Goal: Answer question/provide support: Share knowledge or assist other users

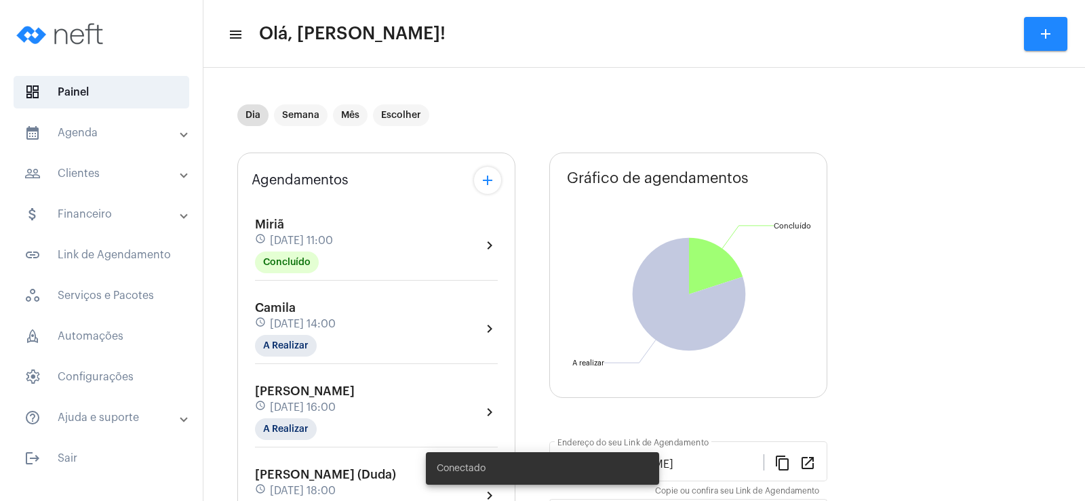
click at [128, 174] on mat-panel-title "people_outline Clientes" at bounding box center [102, 174] width 157 height 16
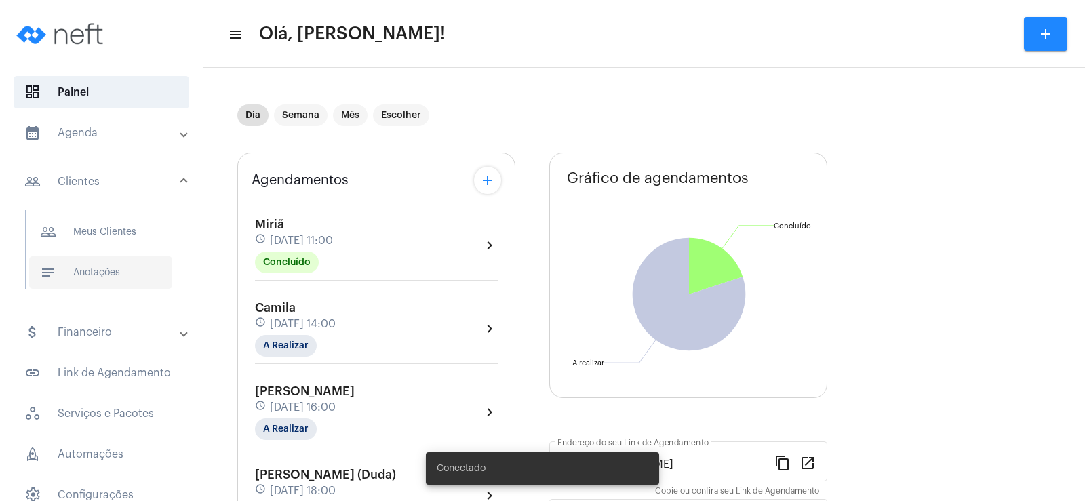
click at [128, 279] on span "notes Anotações" at bounding box center [100, 272] width 143 height 33
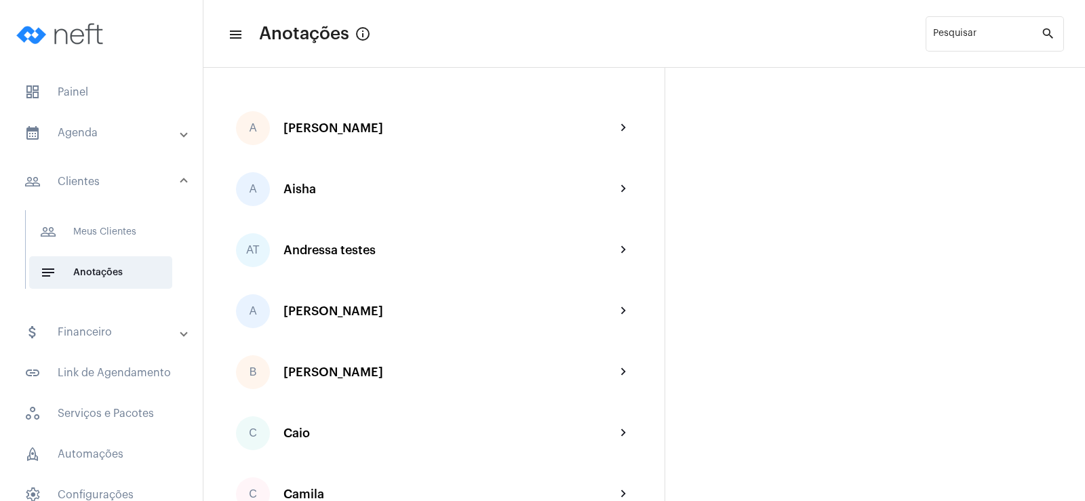
scroll to position [203, 0]
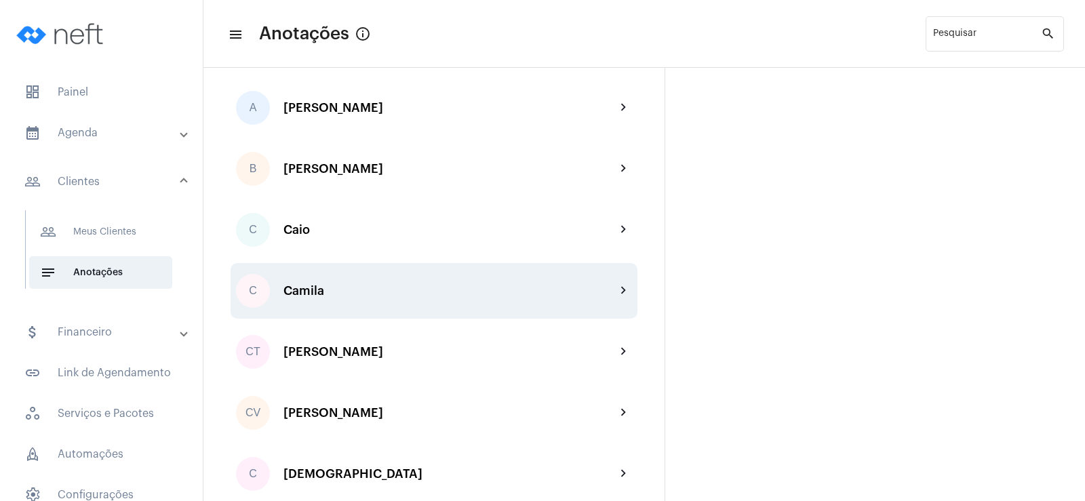
click at [318, 295] on div "Camila" at bounding box center [450, 291] width 332 height 14
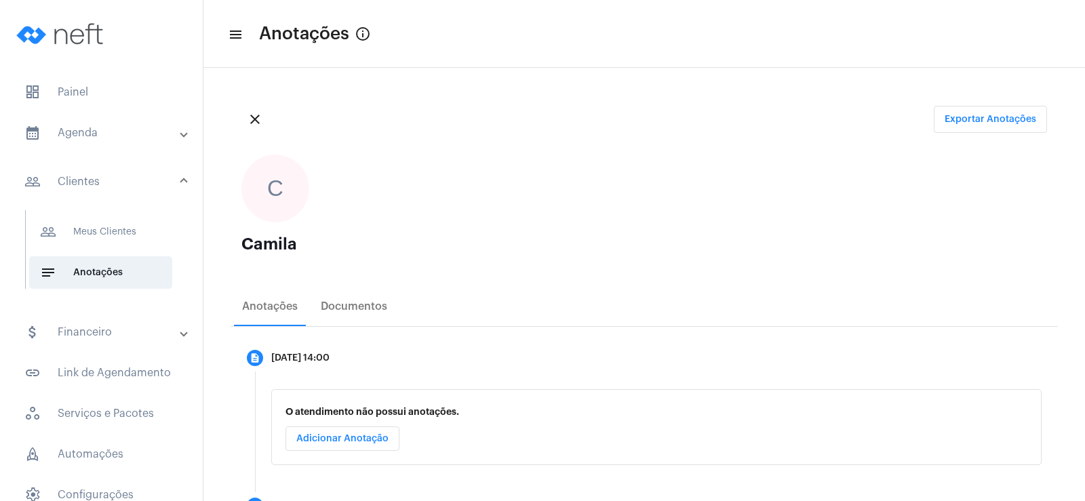
scroll to position [271, 0]
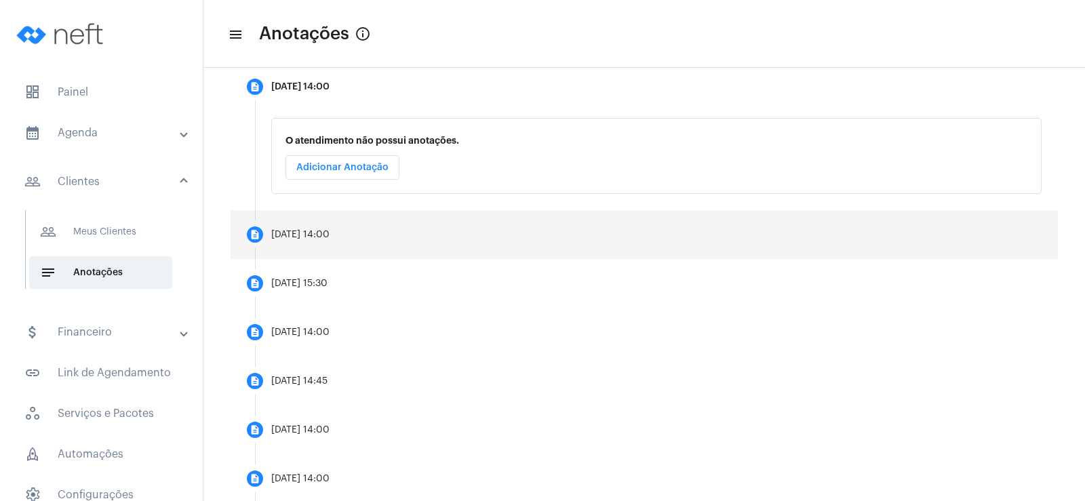
click at [294, 234] on div "[DATE] 14:00" at bounding box center [300, 235] width 58 height 10
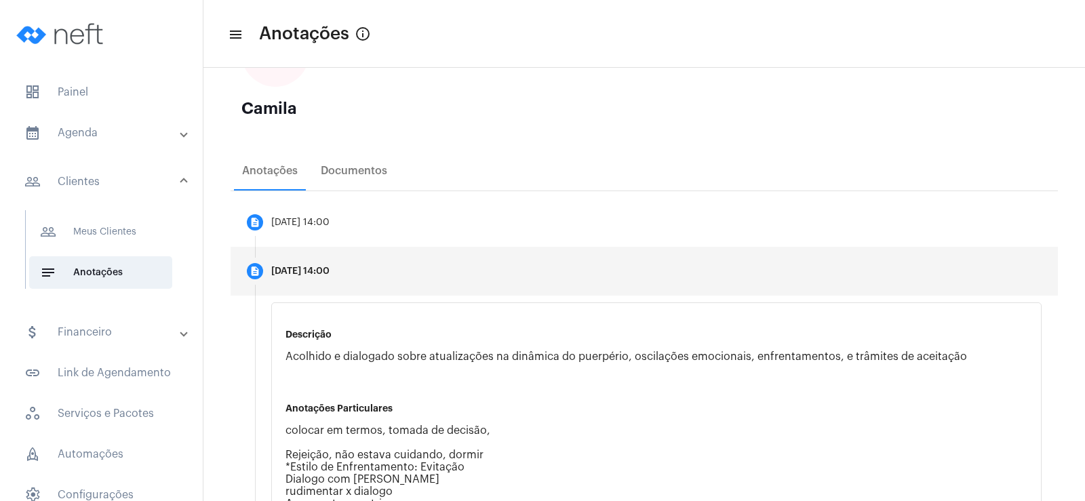
scroll to position [68, 0]
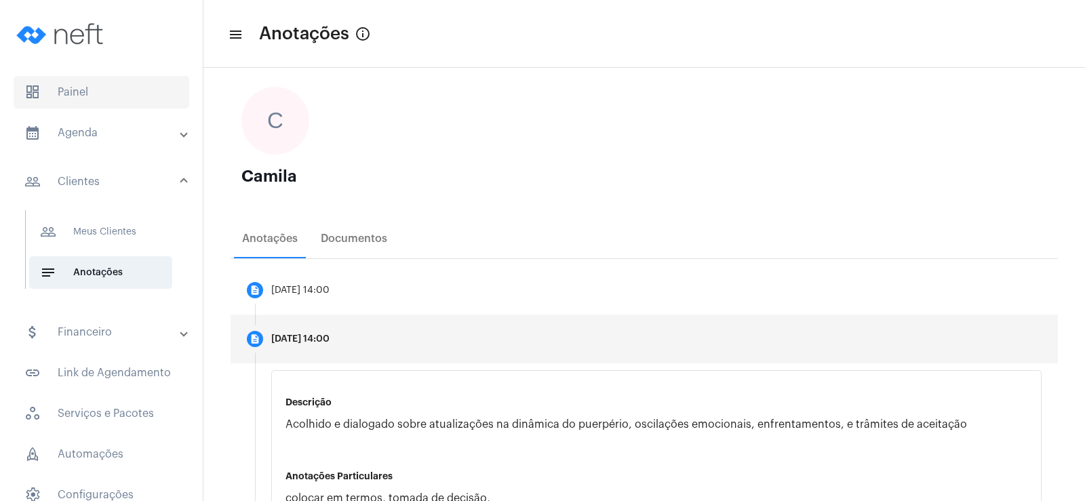
click at [81, 96] on span "dashboard Painel" at bounding box center [102, 92] width 176 height 33
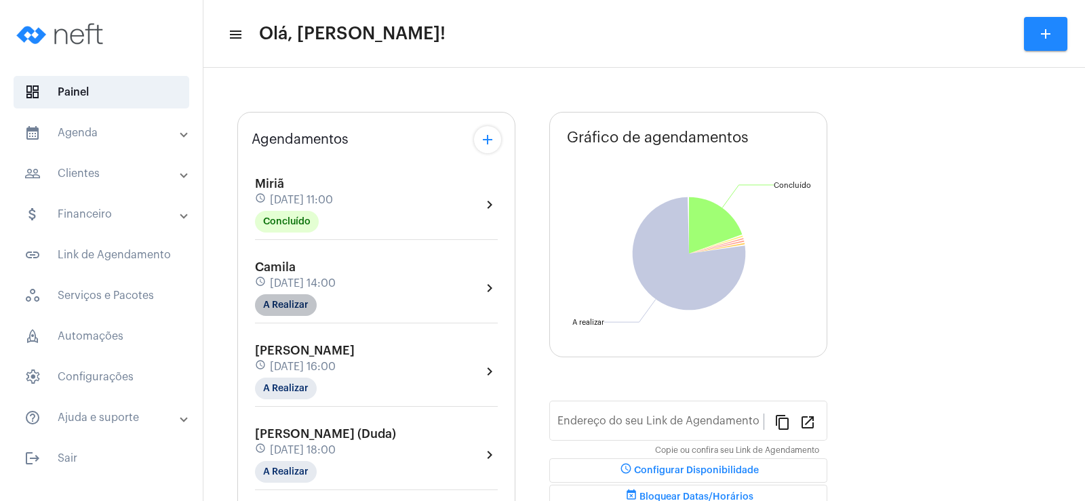
click at [294, 307] on mat-chip "A Realizar" at bounding box center [286, 305] width 62 height 22
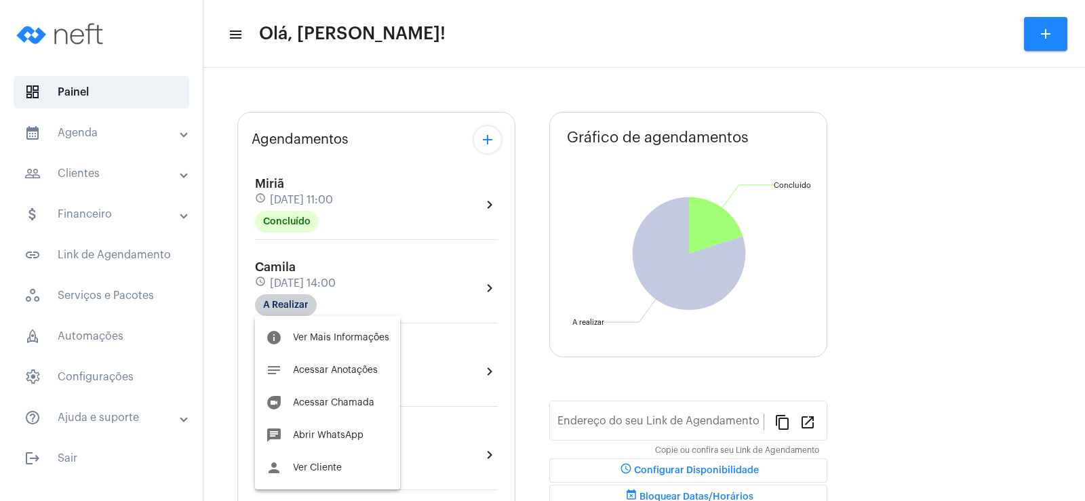
type input "[URL][DOMAIN_NAME]"
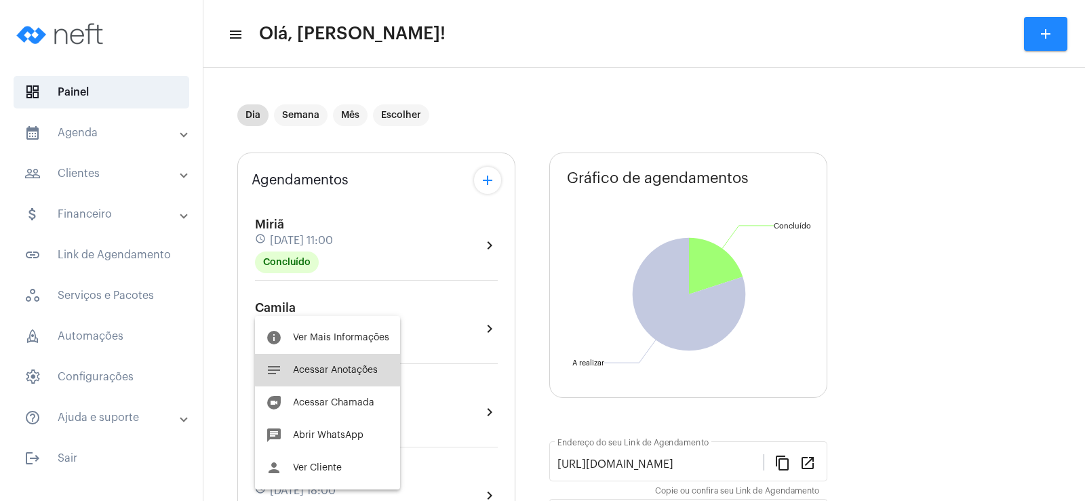
click at [341, 368] on span "Acessar Anotações" at bounding box center [335, 370] width 85 height 9
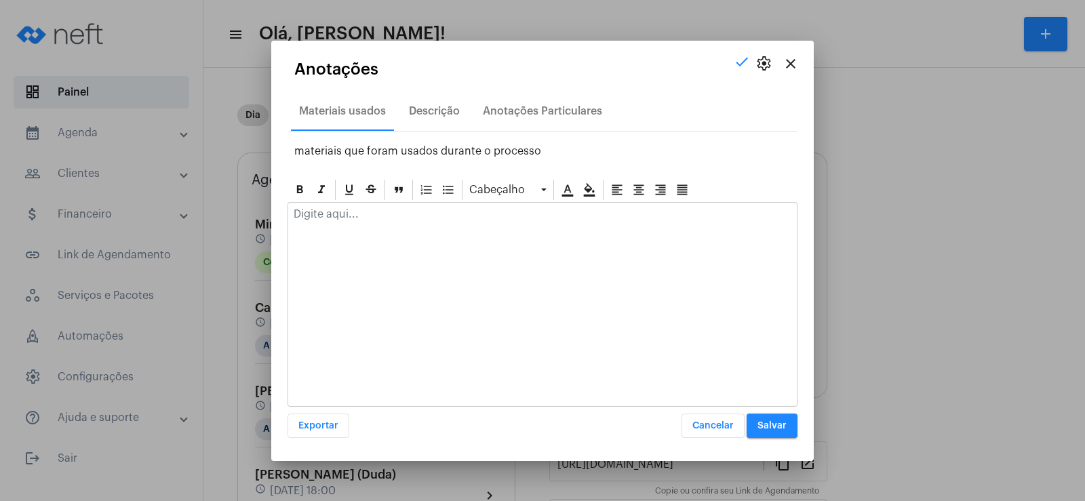
click at [788, 60] on mat-icon "close" at bounding box center [791, 64] width 16 height 16
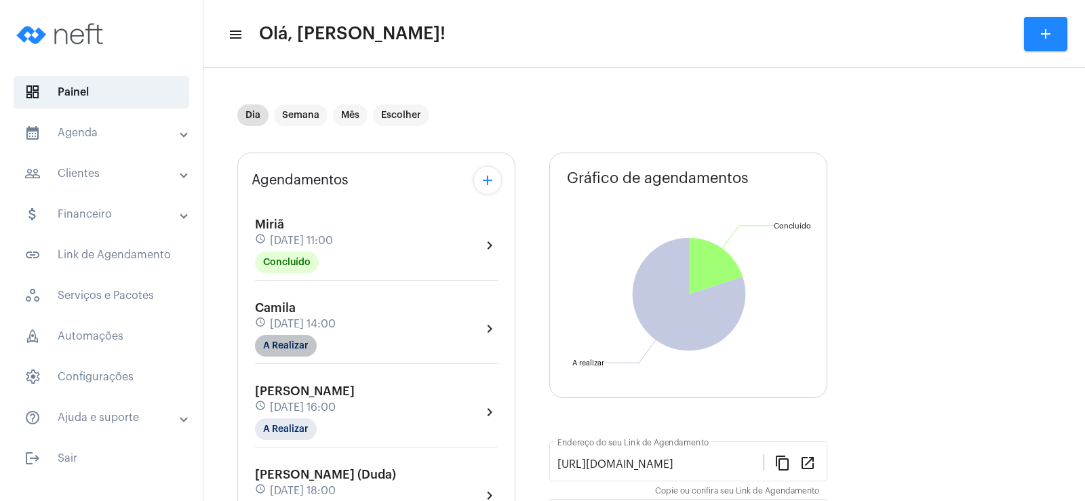
click at [275, 348] on mat-chip "A Realizar" at bounding box center [286, 346] width 62 height 22
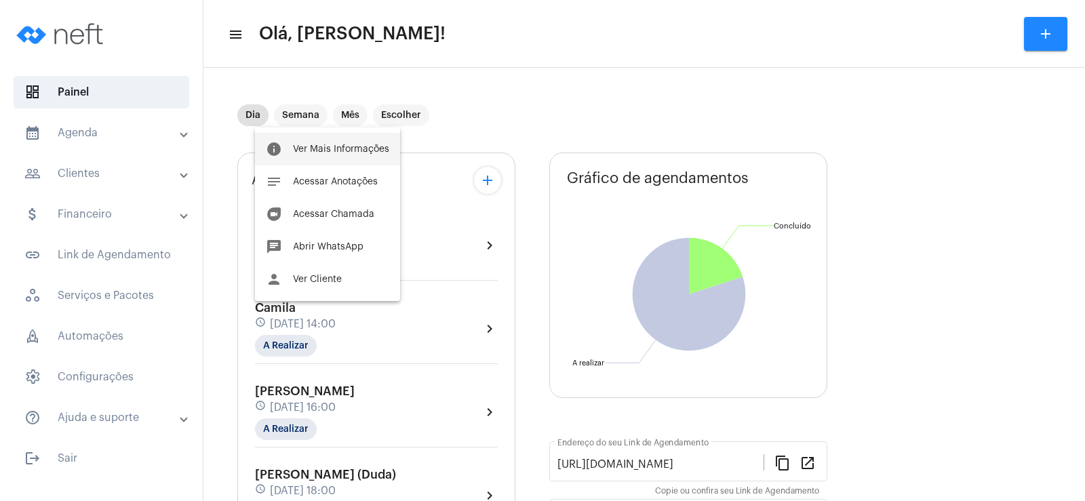
click at [363, 143] on button "info Ver Mais Informações" at bounding box center [327, 149] width 145 height 33
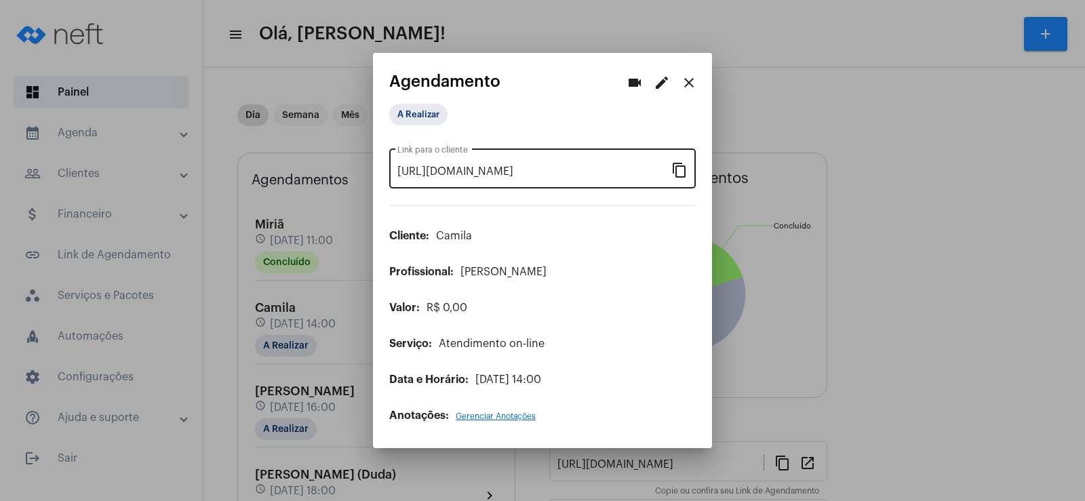
click at [680, 170] on mat-icon "content_copy" at bounding box center [680, 169] width 16 height 16
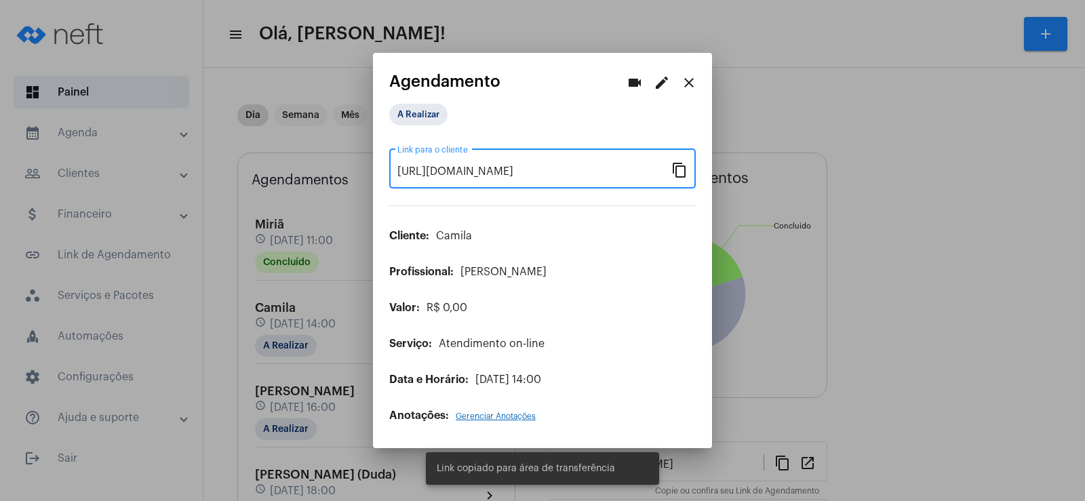
click at [627, 71] on div "videocam edit close" at bounding box center [661, 82] width 81 height 27
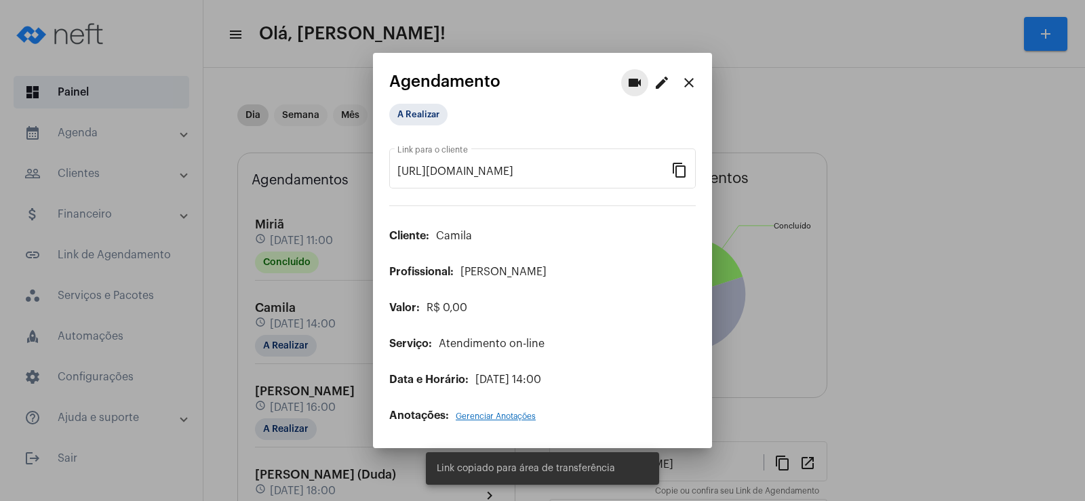
click at [628, 82] on mat-icon "videocam" at bounding box center [635, 83] width 16 height 16
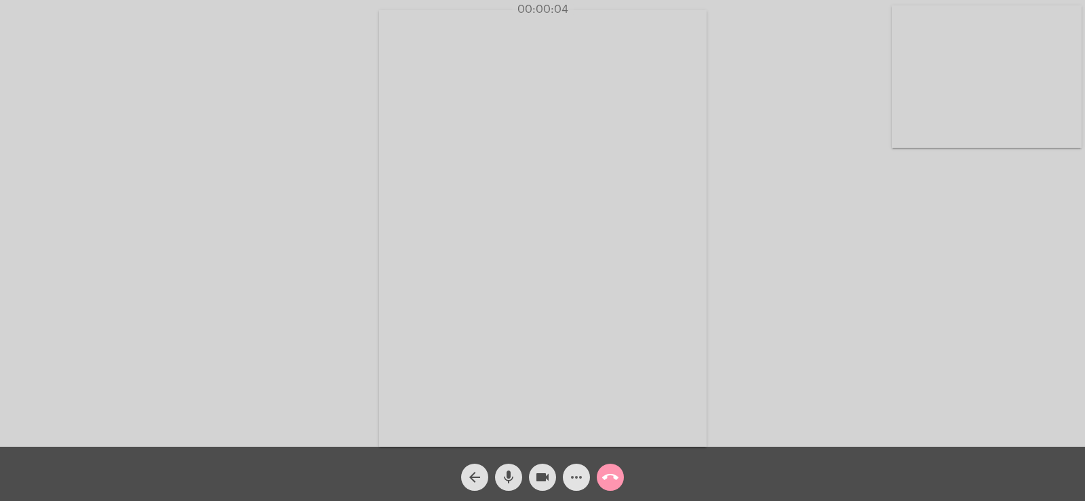
click at [573, 477] on mat-icon "more_horiz" at bounding box center [576, 477] width 16 height 16
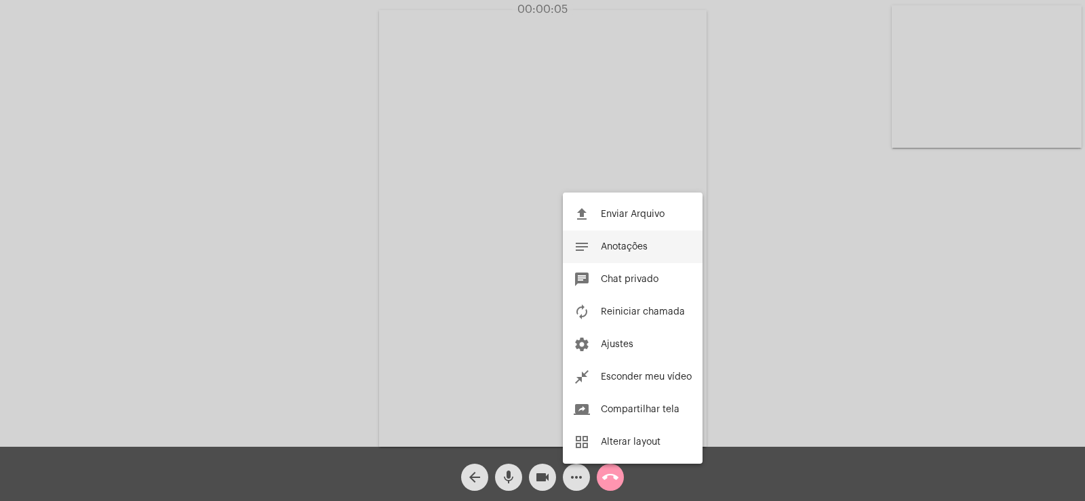
click at [623, 250] on span "Anotações" at bounding box center [624, 246] width 47 height 9
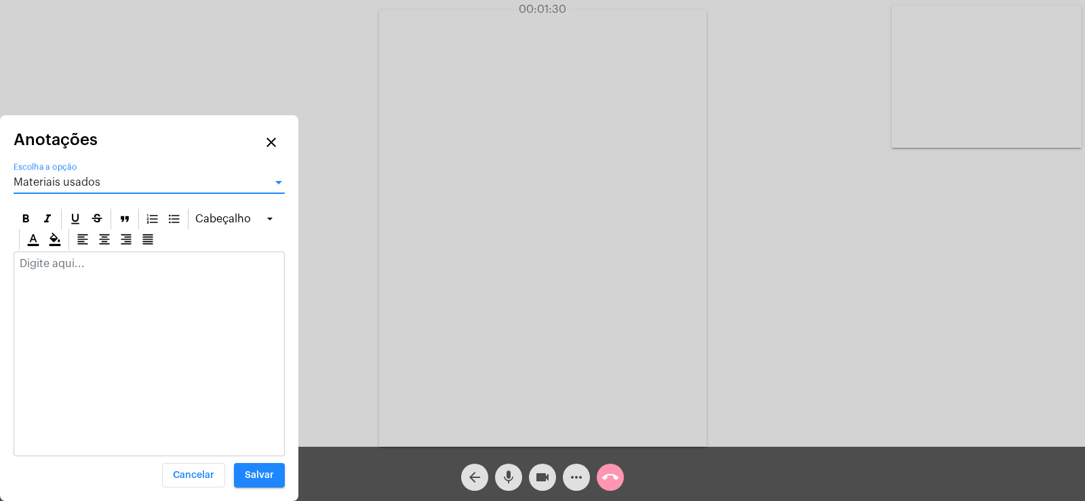
click at [92, 179] on span "Materiais usados" at bounding box center [57, 182] width 87 height 11
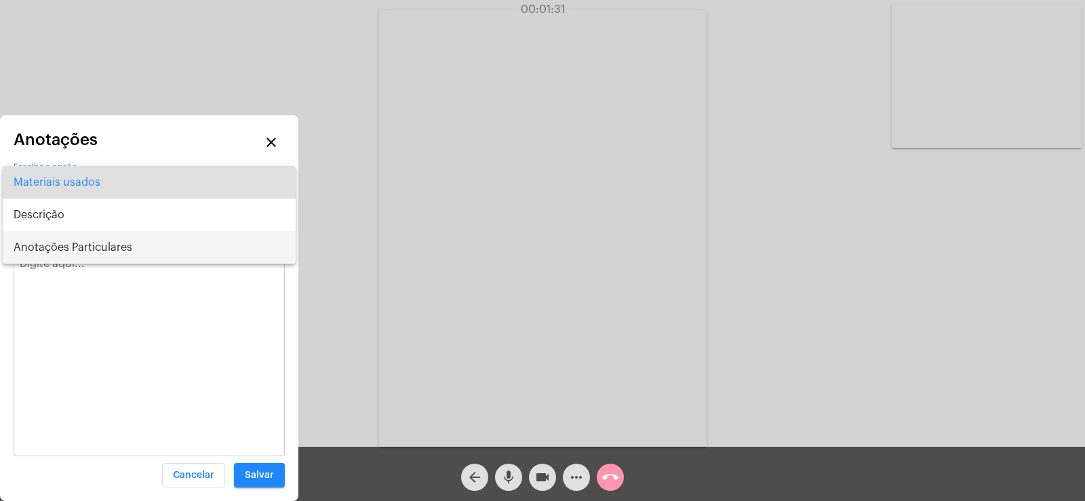
click at [103, 242] on span "Anotações Particulares" at bounding box center [149, 247] width 271 height 33
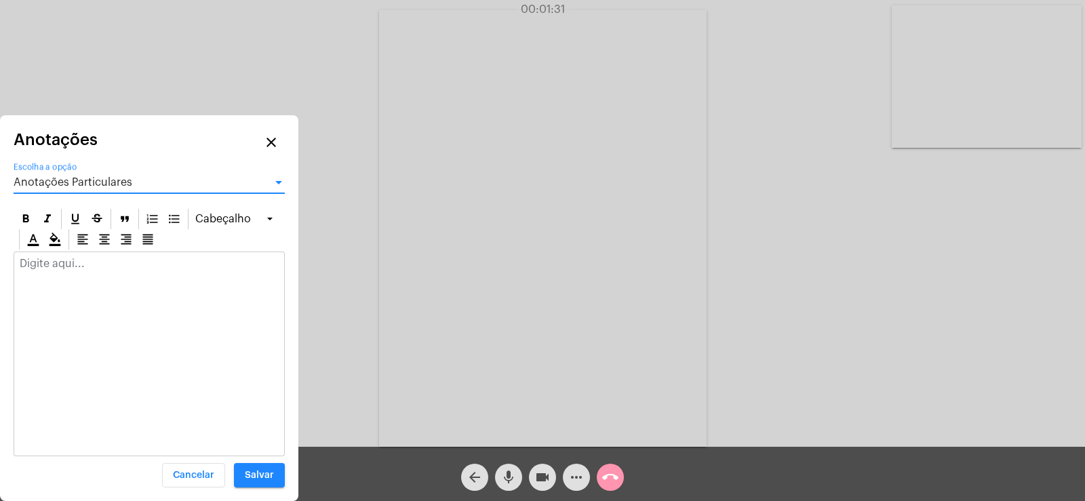
click at [88, 265] on p at bounding box center [149, 264] width 259 height 12
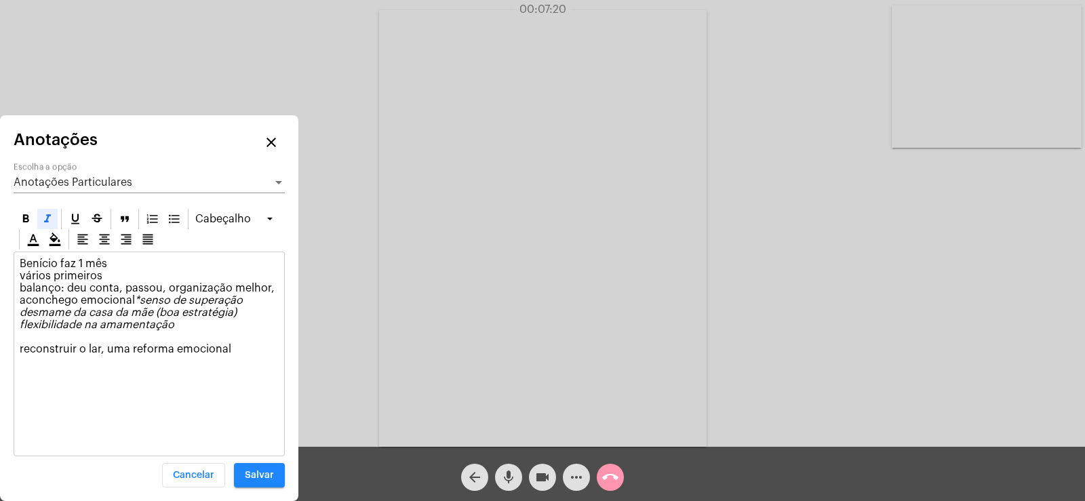
click at [46, 214] on icon at bounding box center [48, 219] width 14 height 14
click at [231, 347] on p "Benício faz 1 mês vários primeiros balanço: deu conta, passou, organização melh…" at bounding box center [149, 307] width 259 height 98
drag, startPoint x: 231, startPoint y: 347, endPoint x: 14, endPoint y: 349, distance: 216.4
click at [14, 349] on div "Benício faz 1 mês vários primeiros balanço: deu conta, passou, organização melh…" at bounding box center [149, 309] width 270 height 115
click at [52, 220] on icon at bounding box center [48, 219] width 14 height 14
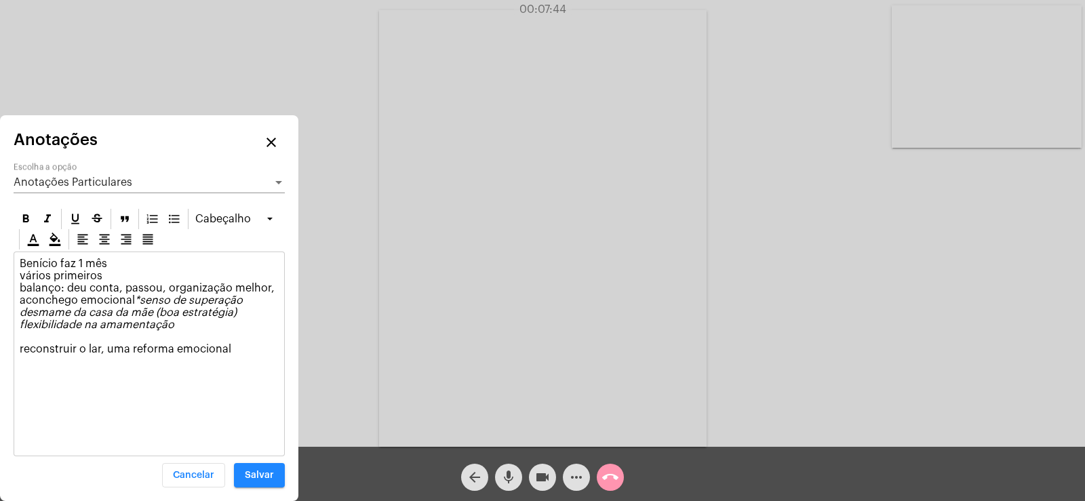
click at [245, 349] on p "Benício faz 1 mês vários primeiros balanço: deu conta, passou, organização melh…" at bounding box center [149, 307] width 259 height 98
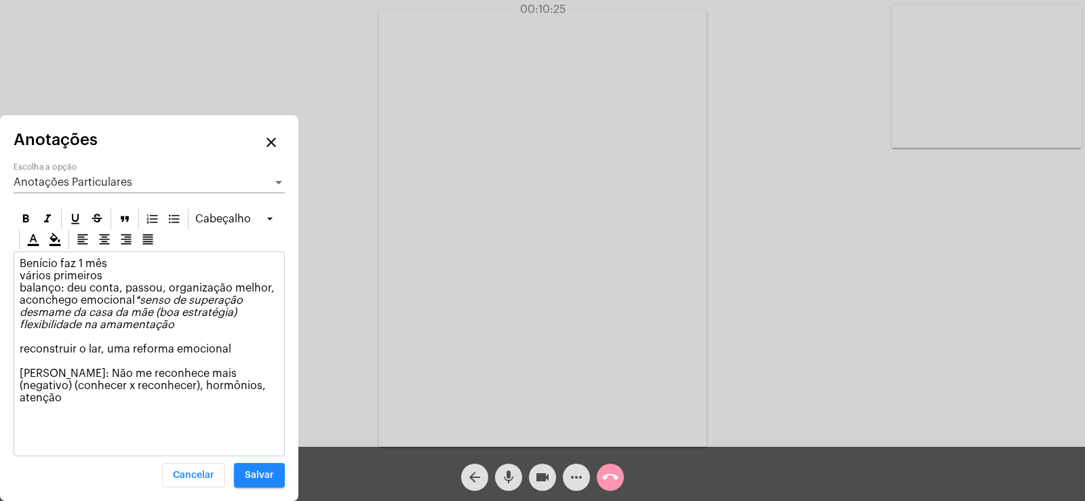
click at [125, 263] on p "Benício faz 1 mês vários primeiros balanço: deu conta, passou, organização melh…" at bounding box center [149, 331] width 259 height 147
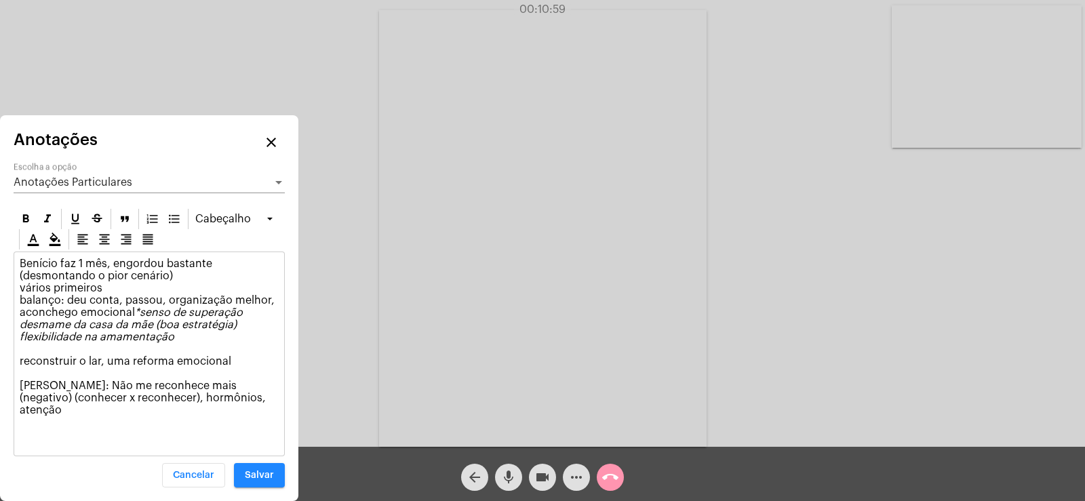
click at [22, 270] on p "Benício faz 1 mês, engordou bastante (desmontando o pior cenário) vários primei…" at bounding box center [149, 337] width 259 height 159
click at [212, 266] on p "Benício faz 1 mês, engordou bastante *(desmontando o pior cenário) vários prime…" at bounding box center [149, 337] width 259 height 159
click at [20, 357] on p "Benício faz 1 mês, engordou bastante *(desmontando o pior cenário) *vários prim…" at bounding box center [149, 337] width 259 height 159
click at [46, 217] on icon at bounding box center [48, 219] width 14 height 14
click at [47, 214] on icon at bounding box center [48, 219] width 14 height 14
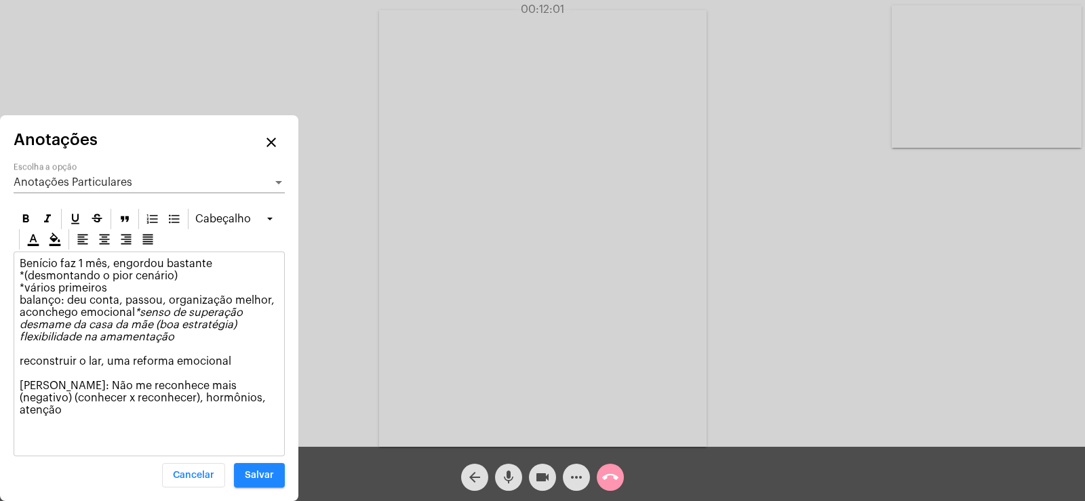
click at [256, 398] on p "Benício faz 1 mês, engordou bastante *(desmontando o pior cenário) *vários prim…" at bounding box center [149, 337] width 259 height 159
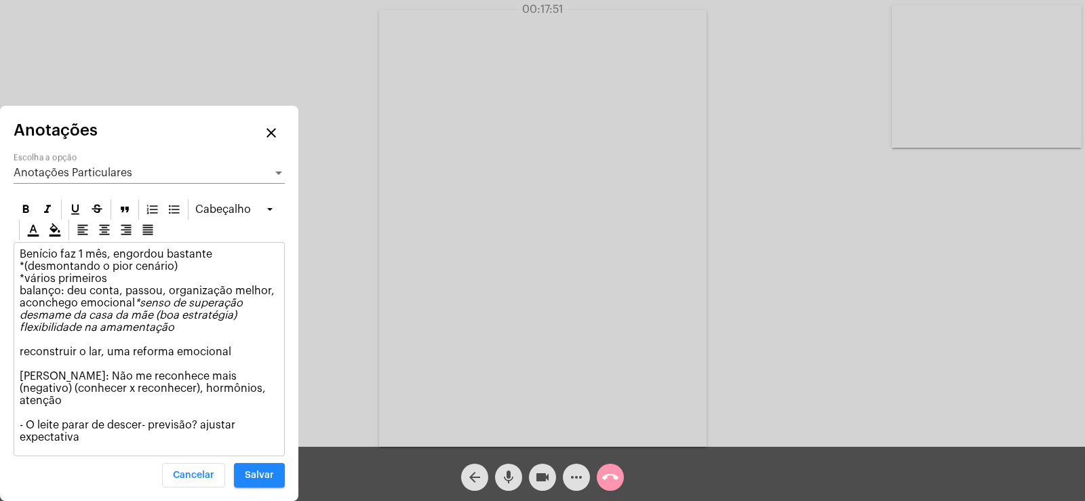
click at [107, 360] on p "Benício faz 1 mês, engordou bastante *(desmontando o pior cenário) *vários prim…" at bounding box center [149, 345] width 259 height 195
click at [17, 354] on div "Benício faz 1 mês, engordou bastante *(desmontando o pior cenário) *vários prim…" at bounding box center [149, 349] width 270 height 213
drag, startPoint x: 18, startPoint y: 364, endPoint x: 251, endPoint y: 367, distance: 233.4
click at [251, 367] on div "Benício faz 1 mês, engordou bastante *(desmontando o pior cenário) *vários prim…" at bounding box center [149, 349] width 270 height 213
click at [39, 218] on div at bounding box center [47, 209] width 20 height 20
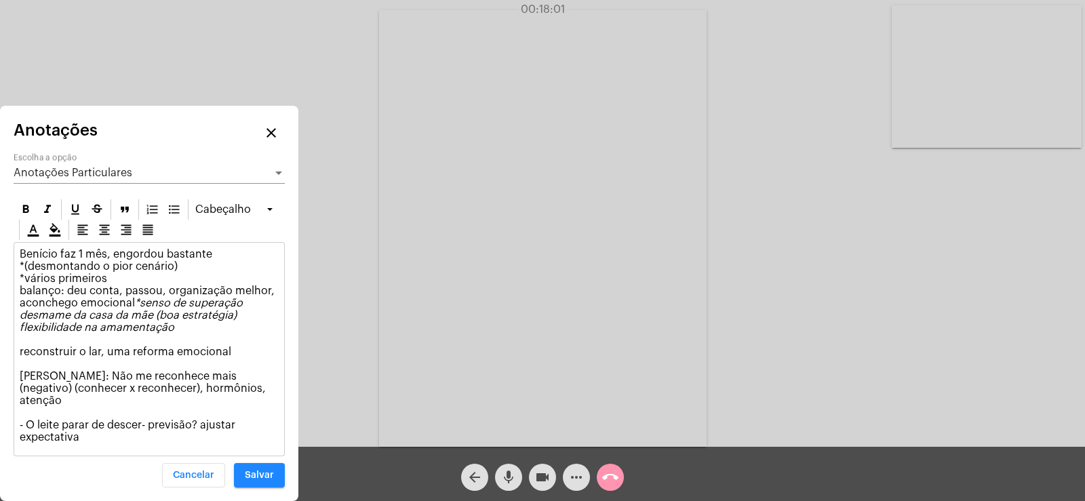
click at [22, 362] on p "Benício faz 1 mês, engordou bastante *(desmontando o pior cenário) *vários prim…" at bounding box center [149, 345] width 259 height 195
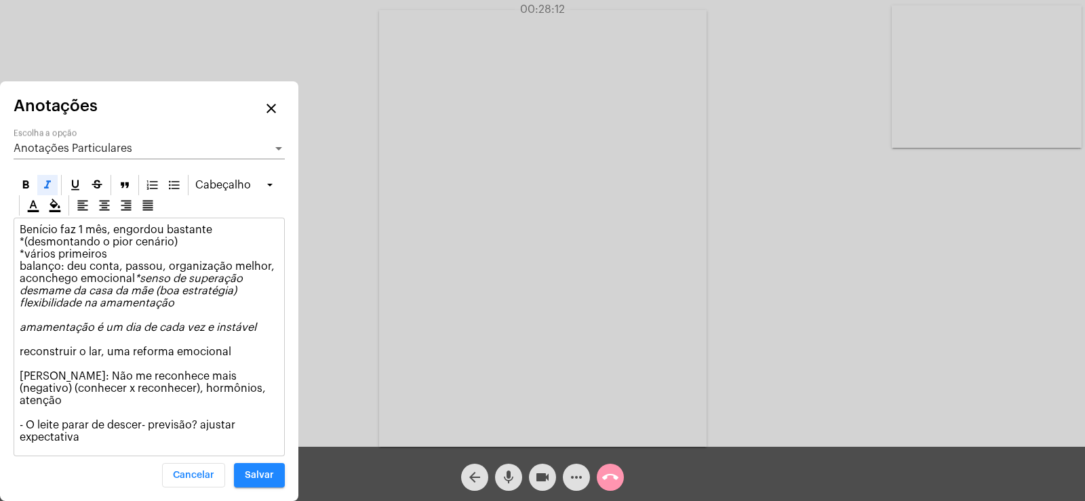
drag, startPoint x: 229, startPoint y: 336, endPoint x: 14, endPoint y: 341, distance: 214.4
click at [14, 341] on div "Benício faz 1 mês, engordou bastante *(desmontando o pior cenário) *vários prim…" at bounding box center [149, 336] width 270 height 237
click at [48, 192] on icon at bounding box center [48, 185] width 14 height 14
click at [263, 333] on p "Benício faz 1 mês, engordou bastante *(desmontando o pior cenário) *vários prim…" at bounding box center [149, 334] width 259 height 220
click at [51, 192] on icon at bounding box center [48, 185] width 14 height 14
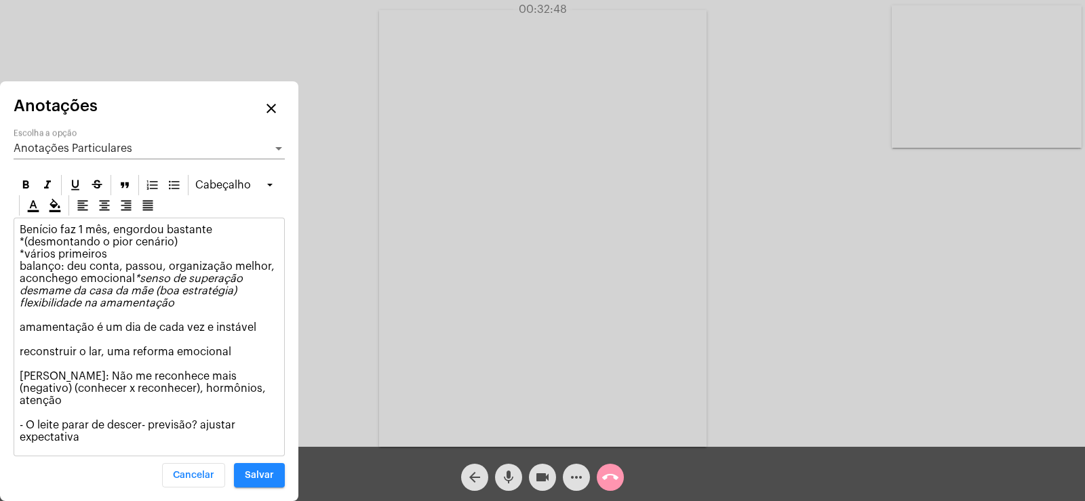
click at [83, 440] on p "Benício faz 1 mês, engordou bastante *(desmontando o pior cenário) *vários prim…" at bounding box center [149, 334] width 259 height 220
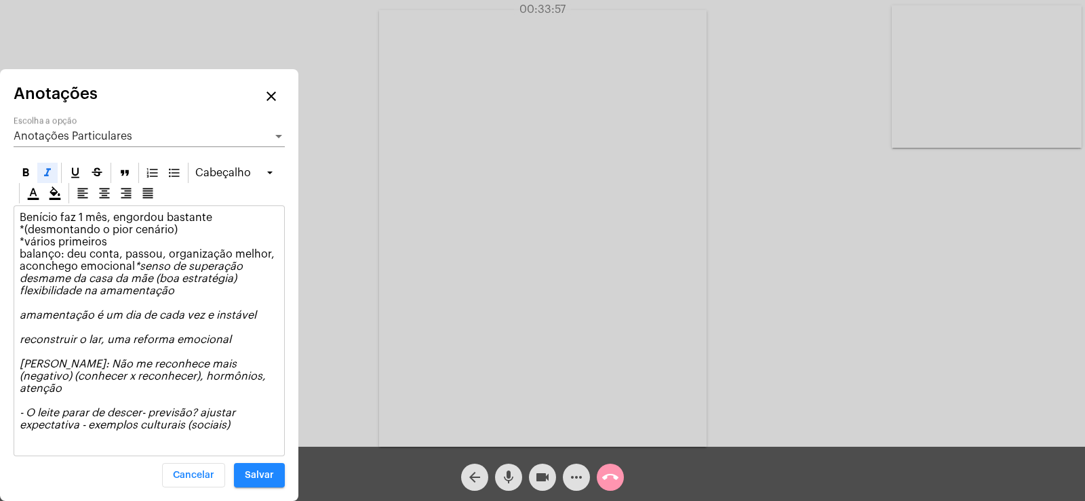
drag, startPoint x: 229, startPoint y: 425, endPoint x: 43, endPoint y: 404, distance: 187.8
click at [43, 404] on p "Benício faz 1 mês, engordou bastante *(desmontando o pior cenário) *vários prim…" at bounding box center [149, 328] width 259 height 232
click at [48, 179] on icon at bounding box center [48, 173] width 14 height 14
click at [43, 180] on icon at bounding box center [48, 173] width 14 height 14
click at [162, 430] on em "*senso de superação desmame da casa da mãe (boa estratégia) flexibilidade na am…" at bounding box center [144, 346] width 249 height 170
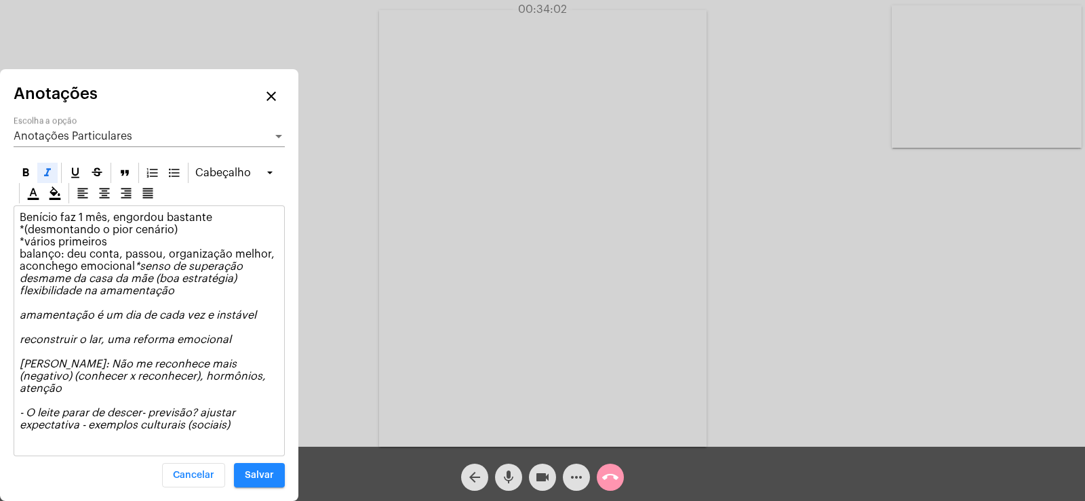
drag, startPoint x: 18, startPoint y: 414, endPoint x: 203, endPoint y: 436, distance: 186.5
click at [203, 436] on div "Benício faz 1 mês, engordou bastante *(desmontando o pior cenário) *vários prim…" at bounding box center [149, 331] width 270 height 250
click at [46, 180] on icon at bounding box center [48, 173] width 14 height 14
click at [212, 421] on em "*senso de superação desmame da casa da mãe (boa estratégia) flexibilidade na am…" at bounding box center [144, 346] width 249 height 170
click at [52, 179] on icon at bounding box center [48, 173] width 14 height 14
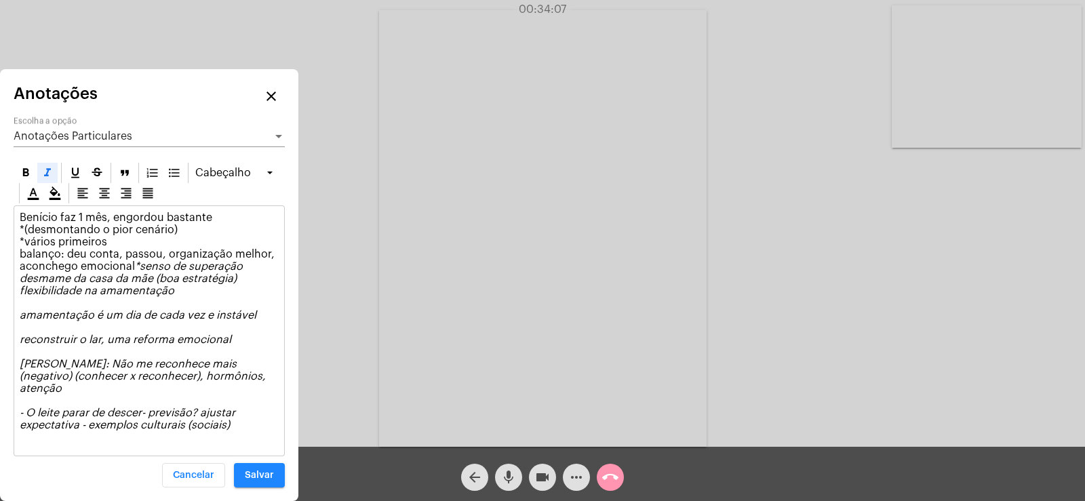
drag, startPoint x: 24, startPoint y: 412, endPoint x: 145, endPoint y: 432, distance: 123.0
click at [145, 432] on p "Benício faz 1 mês, engordou bastante *(desmontando o pior cenário) *vários prim…" at bounding box center [149, 328] width 259 height 232
click at [175, 422] on em "*senso de superação desmame da casa da mãe (boa estratégia) flexibilidade na am…" at bounding box center [144, 346] width 249 height 170
click at [16, 416] on div "Benício faz 1 mês, engordou bastante *(desmontando o pior cenário) *vários prim…" at bounding box center [149, 331] width 270 height 250
click at [42, 180] on icon at bounding box center [48, 173] width 14 height 14
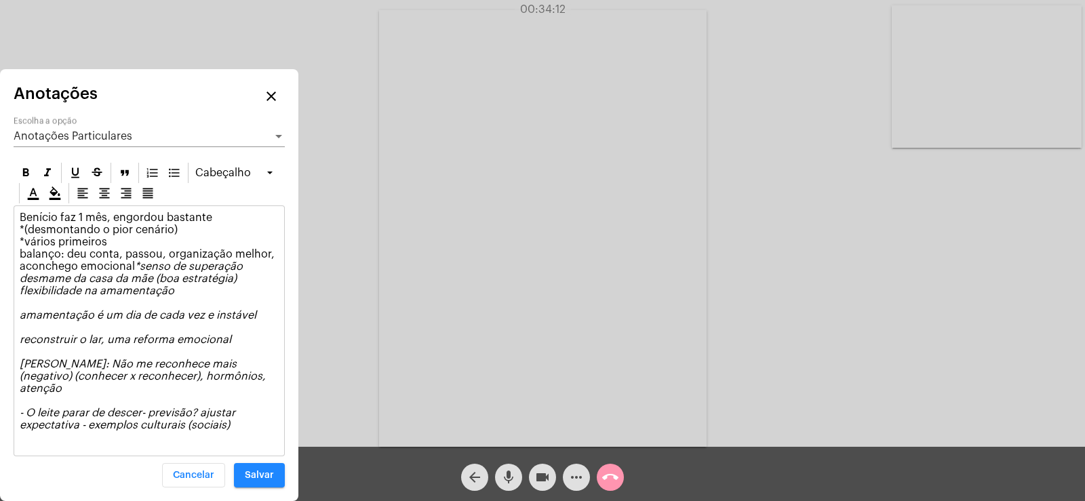
click at [24, 443] on p "Benício faz 1 mês, engordou bastante *(desmontando o pior cenário) *vários prim…" at bounding box center [149, 328] width 259 height 232
click at [41, 180] on icon at bounding box center [48, 173] width 14 height 14
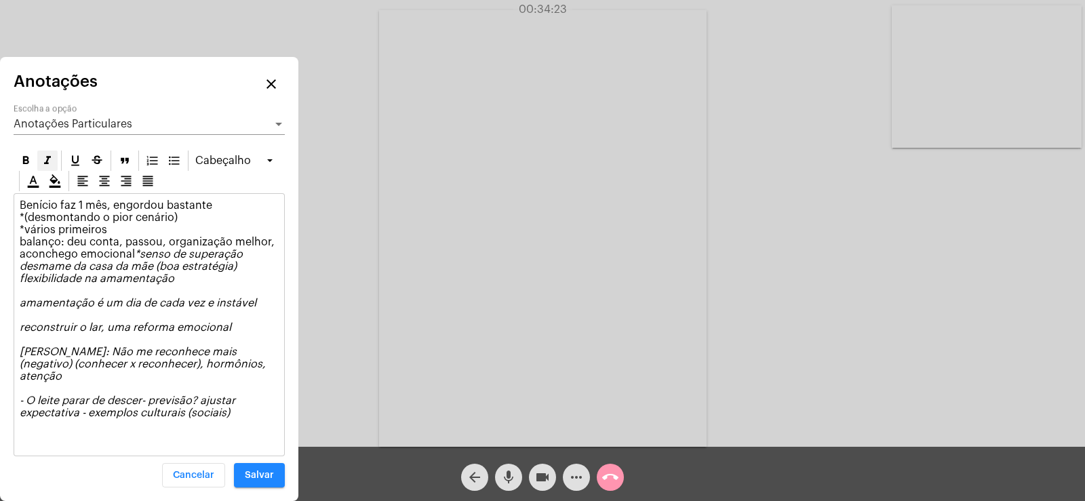
click at [47, 168] on icon at bounding box center [48, 161] width 14 height 14
drag, startPoint x: 18, startPoint y: 226, endPoint x: 195, endPoint y: 229, distance: 177.1
click at [195, 229] on div "Benício faz 1 mês, engordou bastante *(desmontando o pior cenário) *vários prim…" at bounding box center [149, 325] width 270 height 262
copy p "*(desmontando o pior cenário)"
drag, startPoint x: 20, startPoint y: 243, endPoint x: 124, endPoint y: 244, distance: 104.5
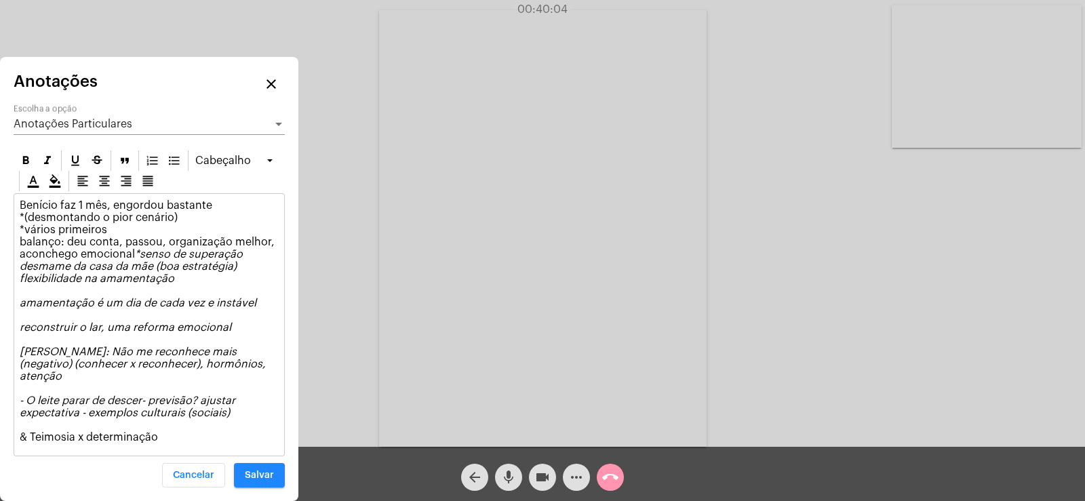
click at [124, 244] on p "Benício faz 1 mês, engordou bastante *(desmontando o pior cenário) *vários prim…" at bounding box center [149, 321] width 259 height 244
copy p "*vários primeiros"
drag, startPoint x: 132, startPoint y: 339, endPoint x: 238, endPoint y: 345, distance: 106.0
click at [238, 345] on p "Benício faz 1 mês, engordou bastante *(desmontando o pior cenário) *vários prim…" at bounding box center [149, 321] width 259 height 244
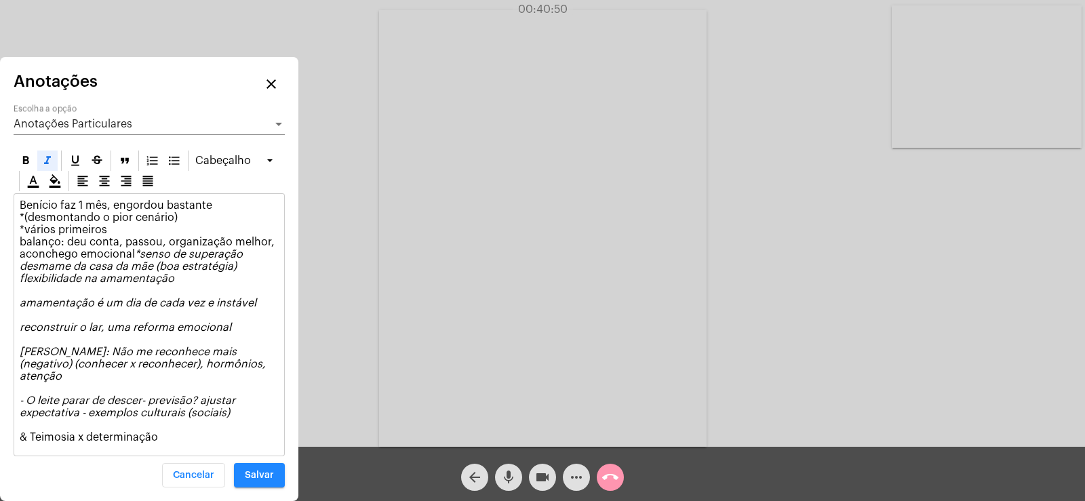
drag, startPoint x: 235, startPoint y: 335, endPoint x: 7, endPoint y: 338, distance: 228.6
click at [7, 338] on div "Anotações close Anotações Particulares Escolha a opção [GEOGRAPHIC_DATA] Beníci…" at bounding box center [149, 279] width 298 height 444
click at [39, 170] on div at bounding box center [47, 161] width 20 height 20
click at [121, 347] on p "Benício faz 1 mês, engordou bastante *(desmontando o pior cenário) *vários prim…" at bounding box center [149, 321] width 259 height 244
drag, startPoint x: 130, startPoint y: 341, endPoint x: 228, endPoint y: 336, distance: 97.8
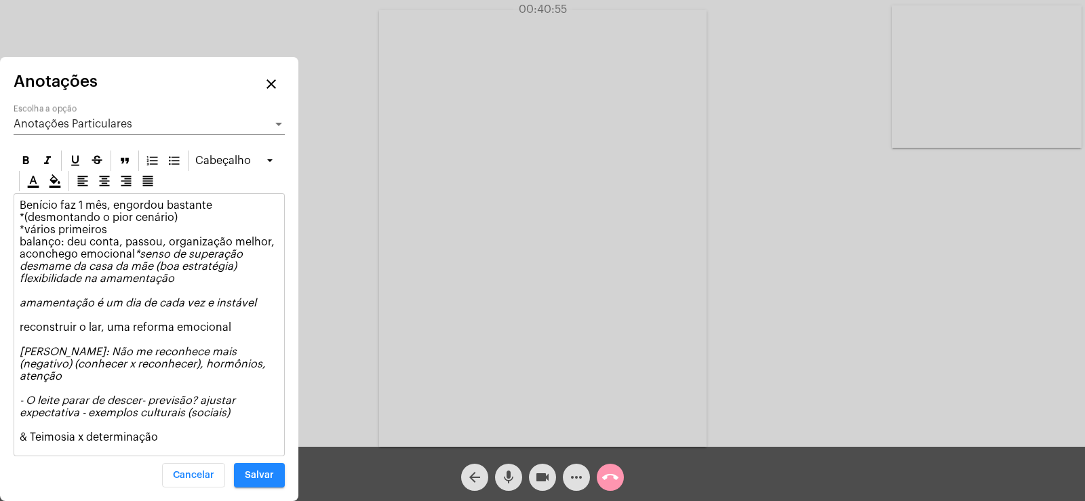
click at [228, 336] on p "Benício faz 1 mês, engordou bastante *(desmontando o pior cenário) *vários prim…" at bounding box center [149, 321] width 259 height 244
copy p "reforma emocional"
click at [187, 340] on p "Benício faz 1 mês, engordou bastante *(desmontando o pior cenário) *vários prim…" at bounding box center [149, 321] width 259 height 244
drag, startPoint x: 29, startPoint y: 433, endPoint x: 157, endPoint y: 435, distance: 127.5
click at [157, 435] on p "Benício faz 1 mês, engordou bastante *(desmontando o pior cenário) *vários prim…" at bounding box center [149, 321] width 259 height 244
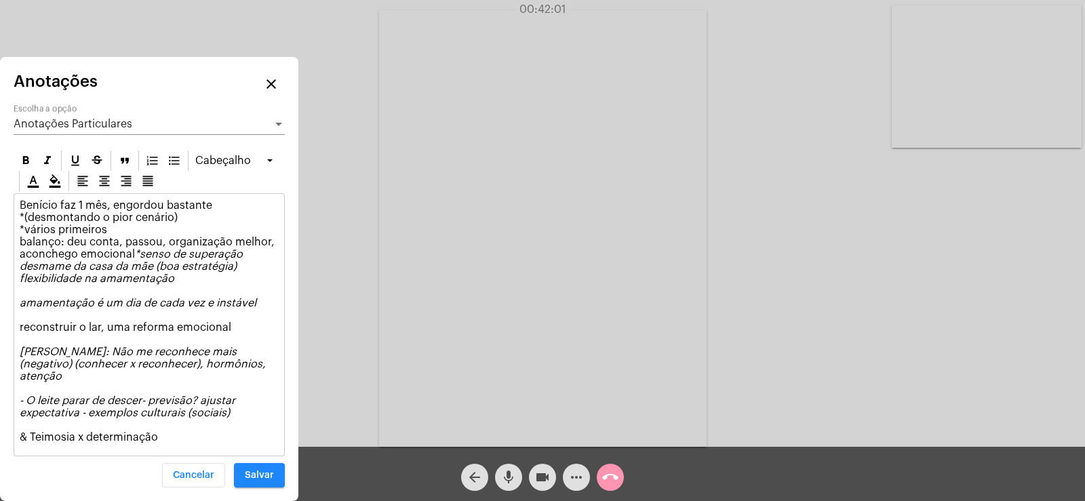
copy p "Teimosia x determinação"
click at [248, 412] on p "Benício faz 1 mês, engordou bastante *(desmontando o pior cenário) *vários prim…" at bounding box center [149, 321] width 259 height 244
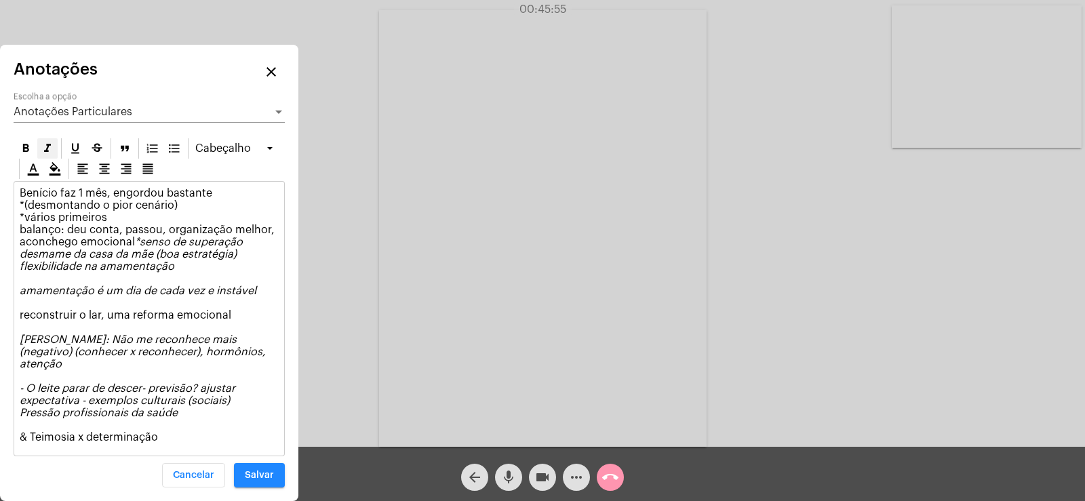
click at [48, 152] on icon at bounding box center [47, 148] width 7 height 8
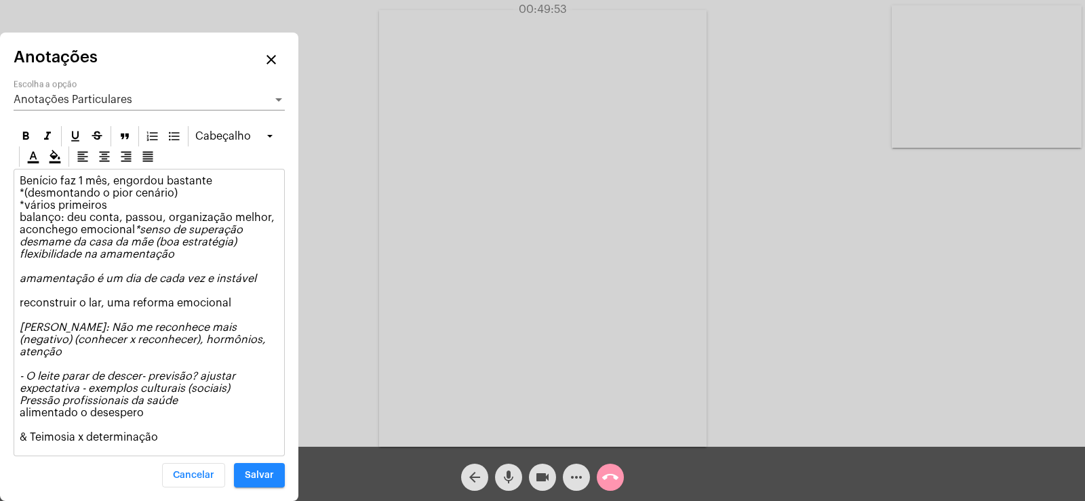
click at [174, 435] on p "Benício faz 1 mês, engordou bastante *(desmontando o pior cenário) *vários prim…" at bounding box center [149, 309] width 259 height 269
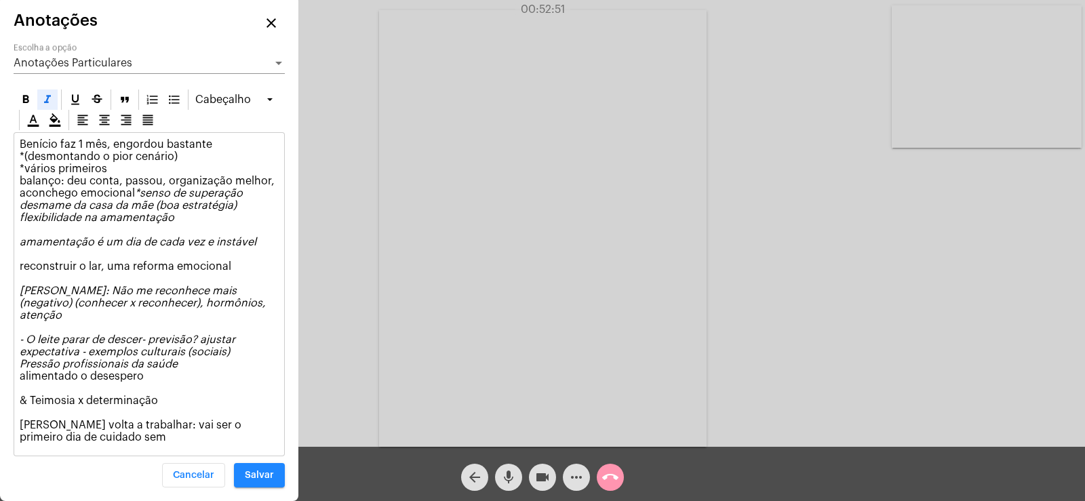
drag, startPoint x: 107, startPoint y: 252, endPoint x: 303, endPoint y: 257, distance: 195.4
click at [303, 257] on app-call "00:52:51 Acessando Câmera e Microfone... arrow_back mic videocam more_horiz cal…" at bounding box center [542, 250] width 1085 height 501
click at [252, 248] on em "*senso de superação desmame da casa da mãe (boa estratégia) flexibilidade na am…" at bounding box center [138, 218] width 237 height 60
drag, startPoint x: 254, startPoint y: 252, endPoint x: 101, endPoint y: 253, distance: 152.6
click at [101, 253] on p "Benício faz 1 mês, engordou bastante *(desmontando o pior cenário) *vários prim…" at bounding box center [149, 290] width 259 height 305
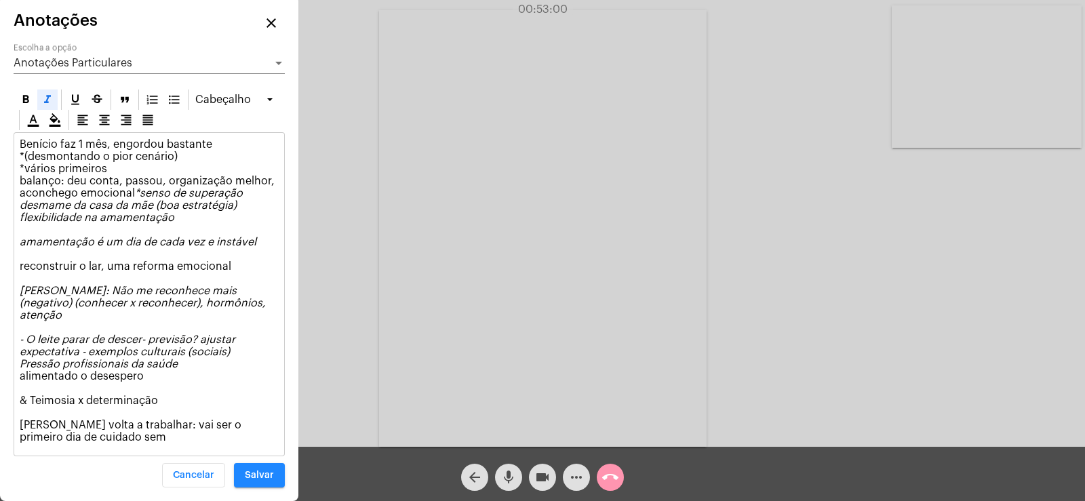
click at [101, 248] on em "*senso de superação desmame da casa da mãe (boa estratégia) flexibilidade na am…" at bounding box center [138, 218] width 237 height 60
drag, startPoint x: 106, startPoint y: 254, endPoint x: 272, endPoint y: 248, distance: 165.6
click at [272, 248] on p "Benício faz 1 mês, engordou bastante *(desmontando o pior cenário) *vários prim…" at bounding box center [149, 290] width 259 height 305
click at [104, 440] on p "Benício faz 1 mês, engordou bastante *(desmontando o pior cenário) *vários prim…" at bounding box center [149, 290] width 259 height 305
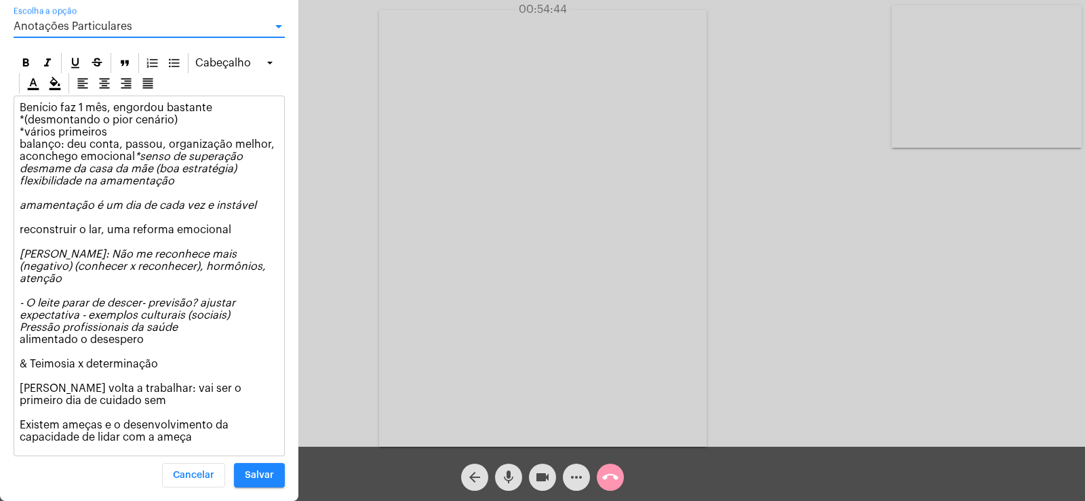
click at [110, 32] on span "Anotações Particulares" at bounding box center [73, 26] width 119 height 11
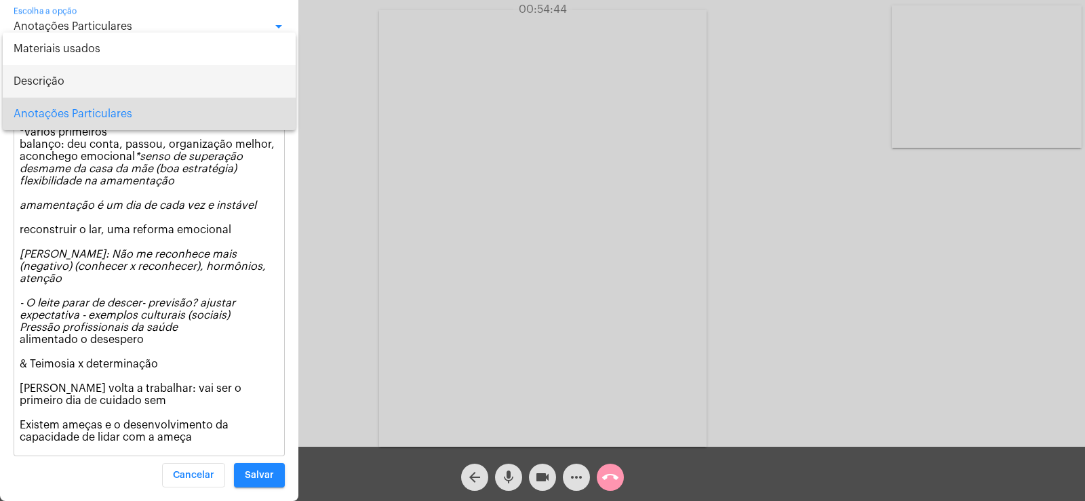
click at [70, 90] on span "Descrição" at bounding box center [149, 81] width 271 height 33
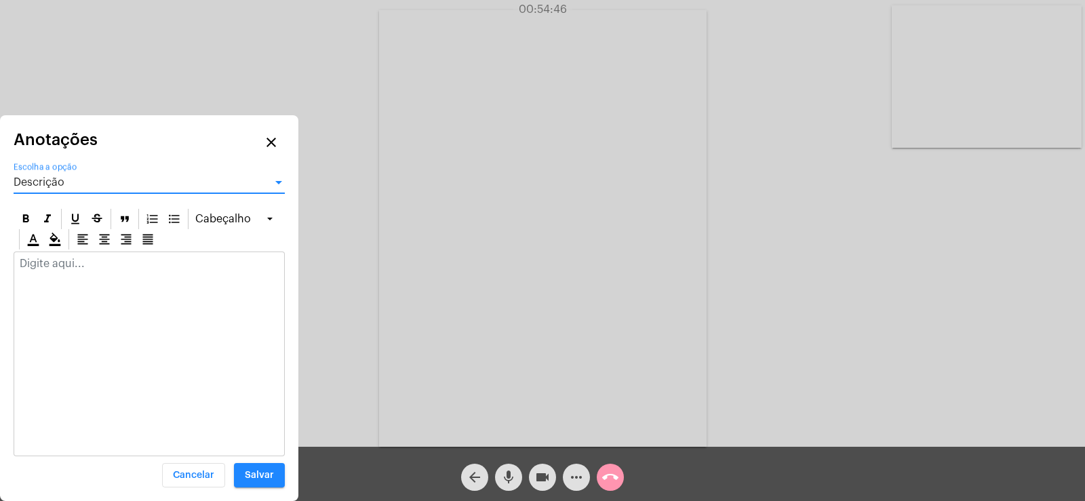
click at [39, 278] on div at bounding box center [149, 267] width 270 height 30
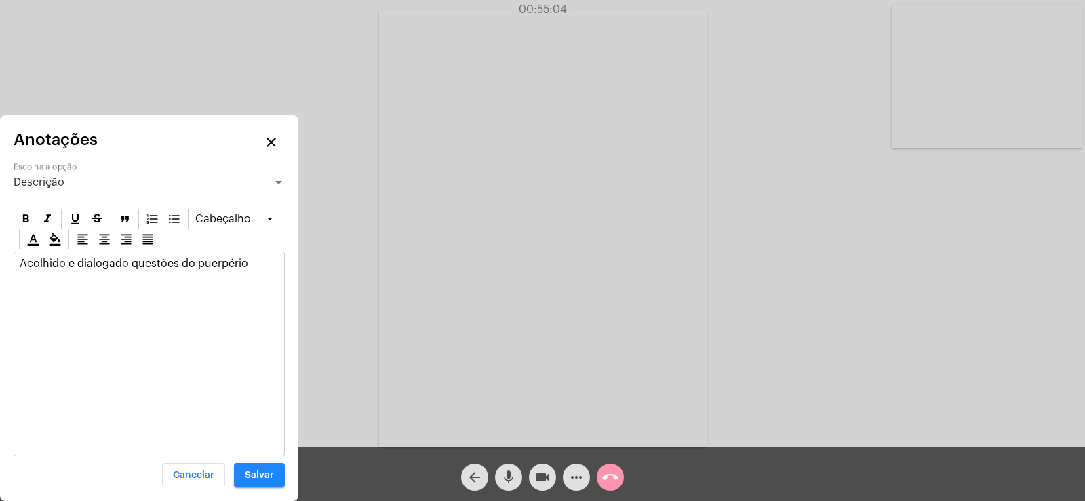
click at [132, 263] on p "Acolhido e dialogado questões do puerpério" at bounding box center [149, 264] width 259 height 12
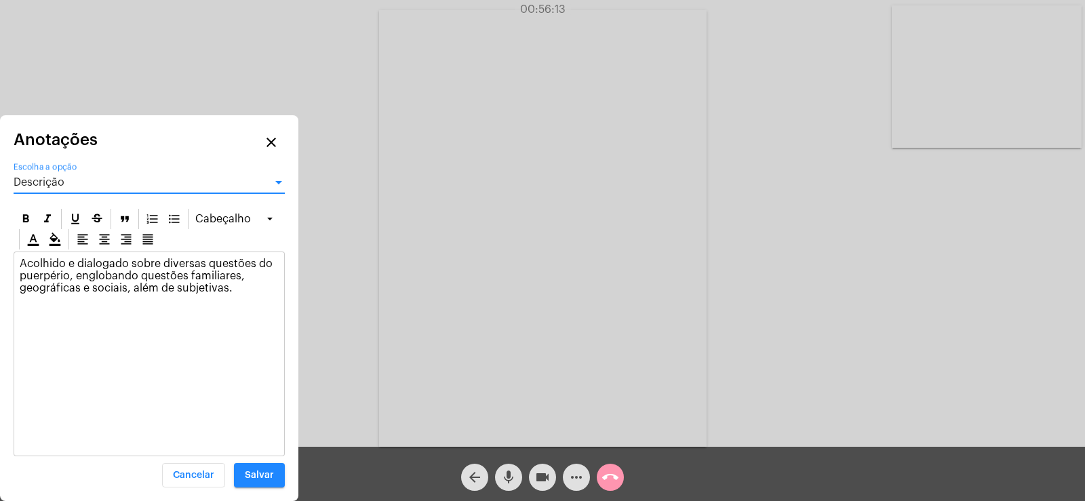
click at [84, 180] on div "Descrição" at bounding box center [143, 182] width 259 height 12
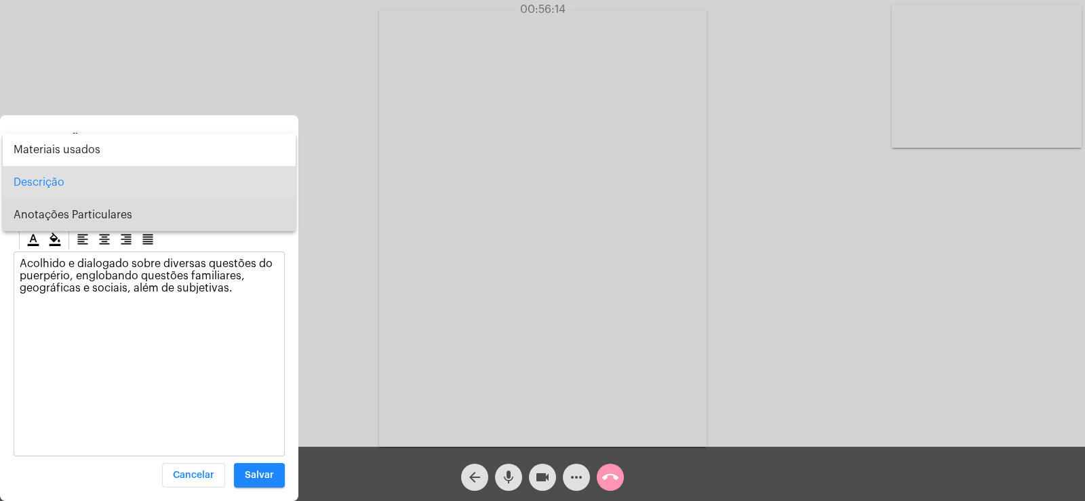
click at [89, 205] on span "Anotações Particulares" at bounding box center [149, 215] width 271 height 33
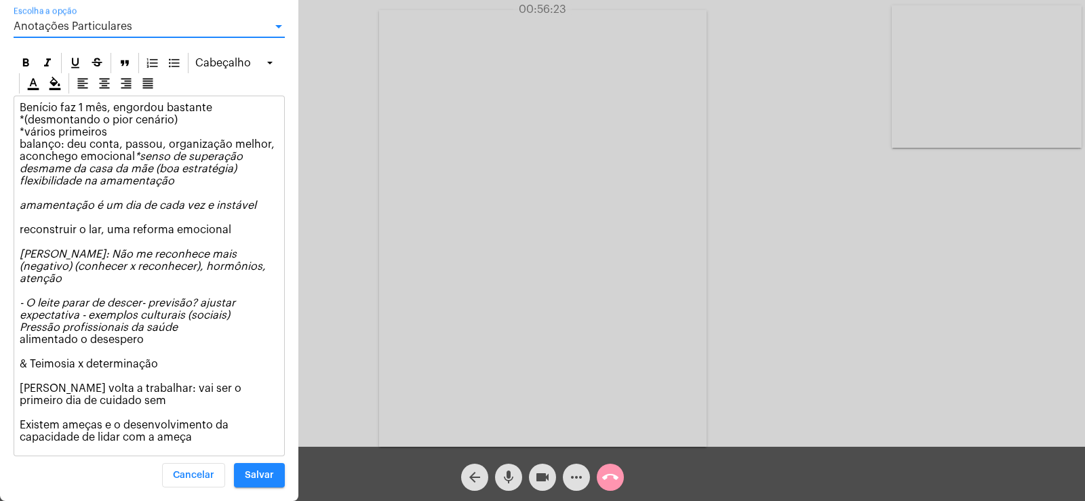
click at [115, 37] on div "Anotações Particulares Escolha a opção" at bounding box center [149, 22] width 271 height 31
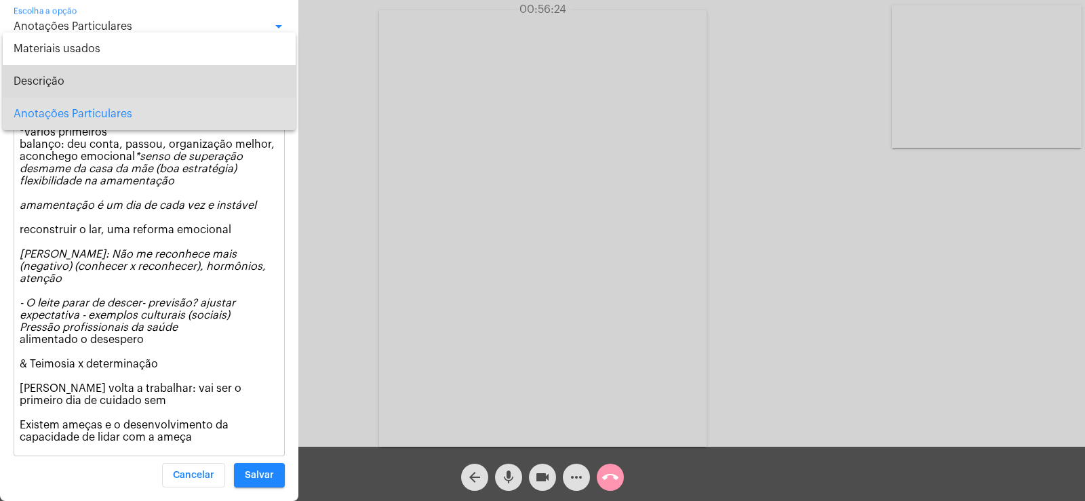
click at [69, 88] on span "Descrição" at bounding box center [149, 81] width 271 height 33
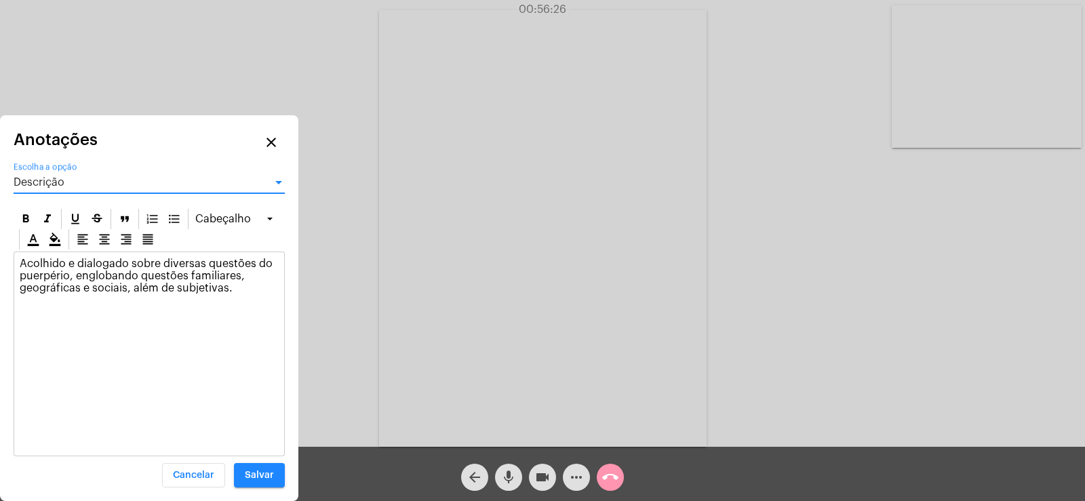
click at [243, 292] on p "Acolhido e dialogado sobre diversas questões do puerpério, englobando questões …" at bounding box center [149, 276] width 259 height 37
click at [265, 479] on span "Salvar" at bounding box center [259, 475] width 29 height 9
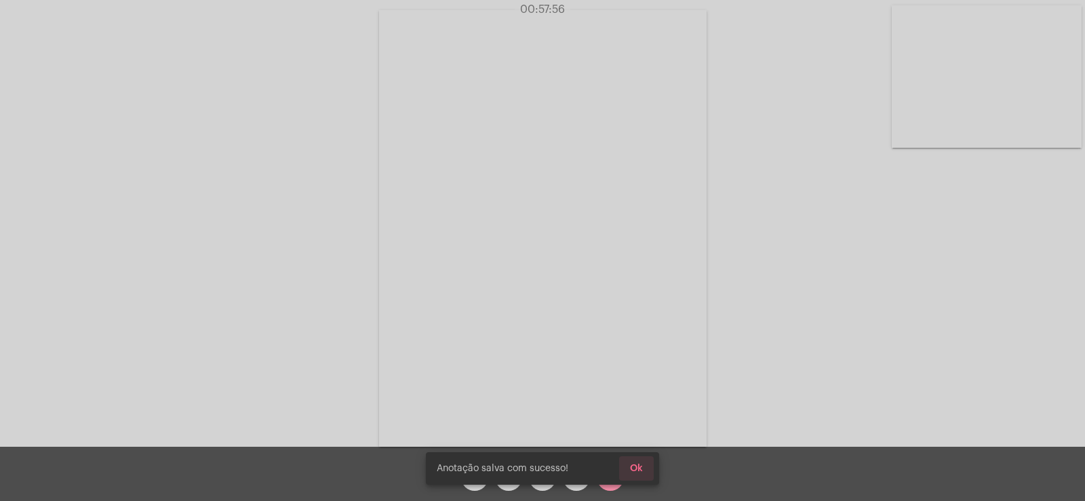
click at [638, 464] on span "Ok" at bounding box center [636, 468] width 13 height 9
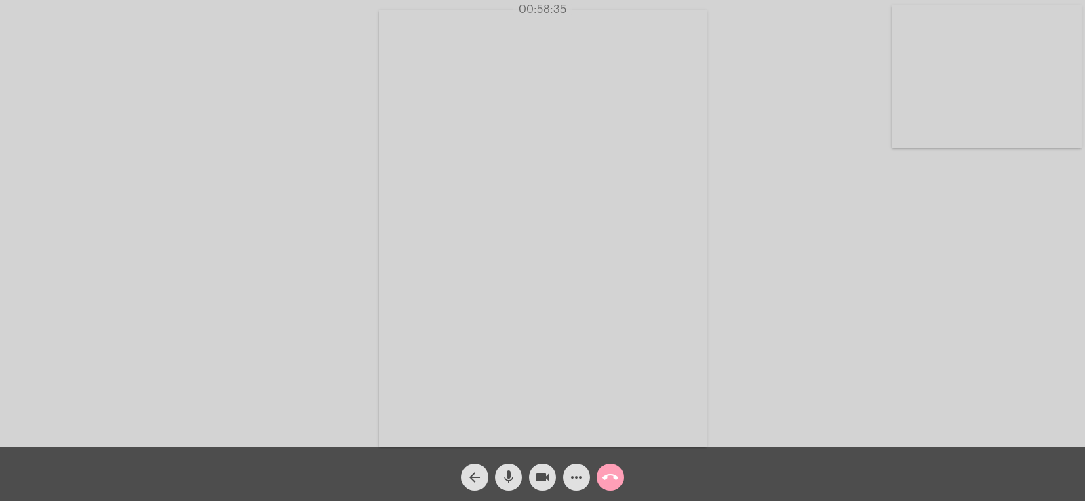
click at [608, 476] on mat-icon "call_end" at bounding box center [610, 477] width 16 height 16
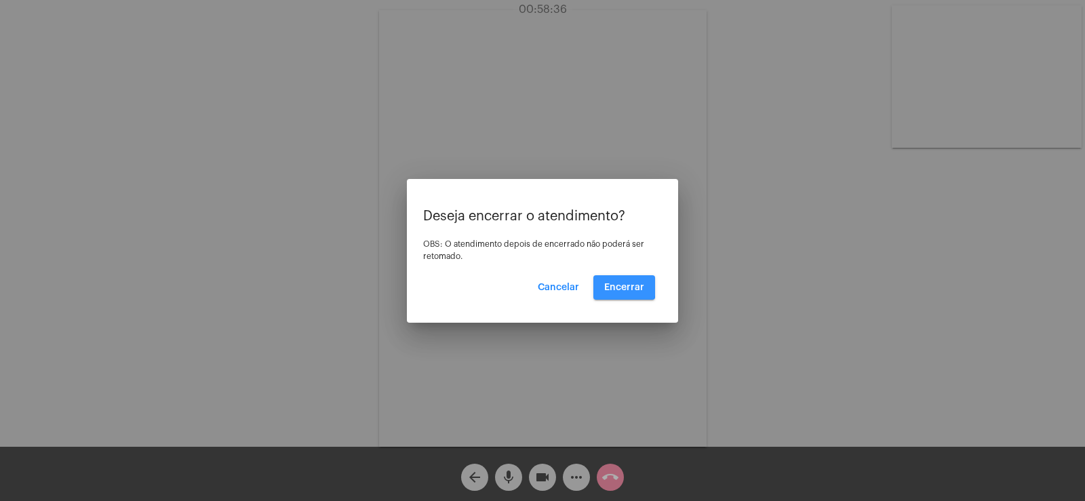
click at [609, 279] on button "Encerrar" at bounding box center [625, 287] width 62 height 24
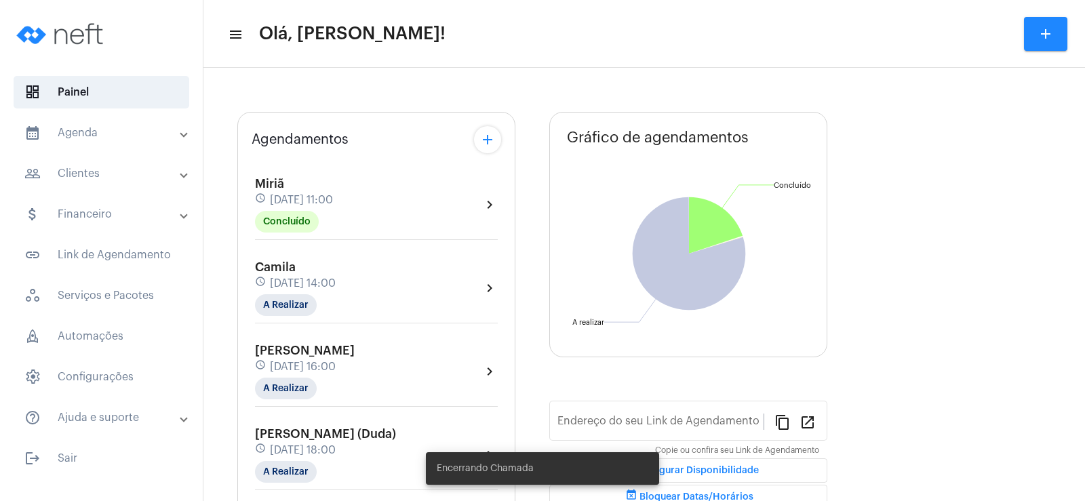
type input "[URL][DOMAIN_NAME]"
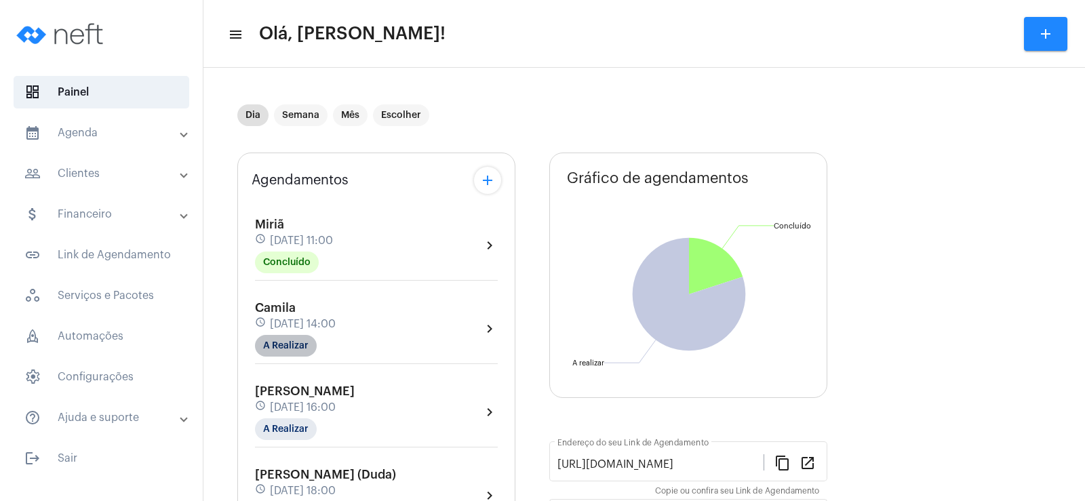
click at [288, 345] on mat-chip "A Realizar" at bounding box center [286, 346] width 62 height 22
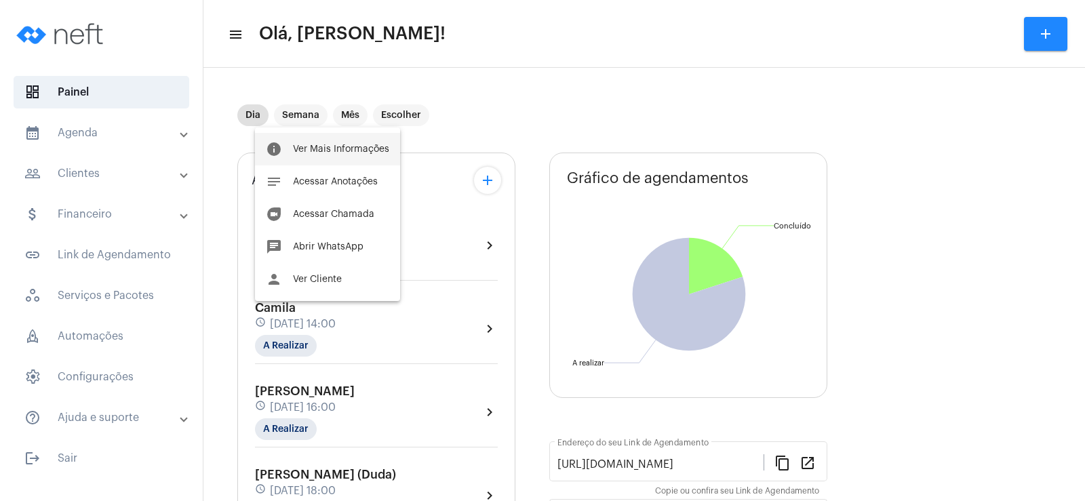
click at [315, 155] on button "info Ver Mais Informações" at bounding box center [327, 149] width 145 height 33
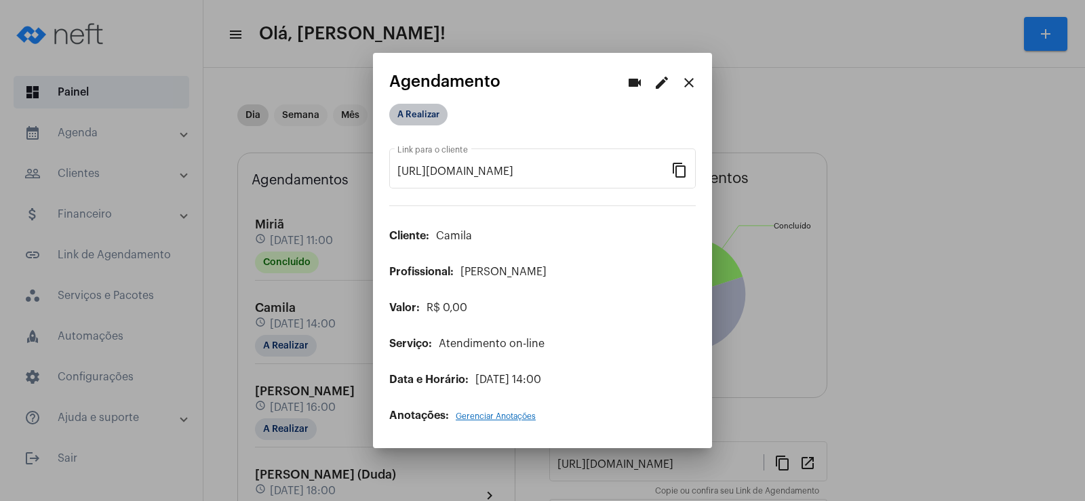
click at [419, 121] on mat-chip "A Realizar" at bounding box center [418, 115] width 58 height 22
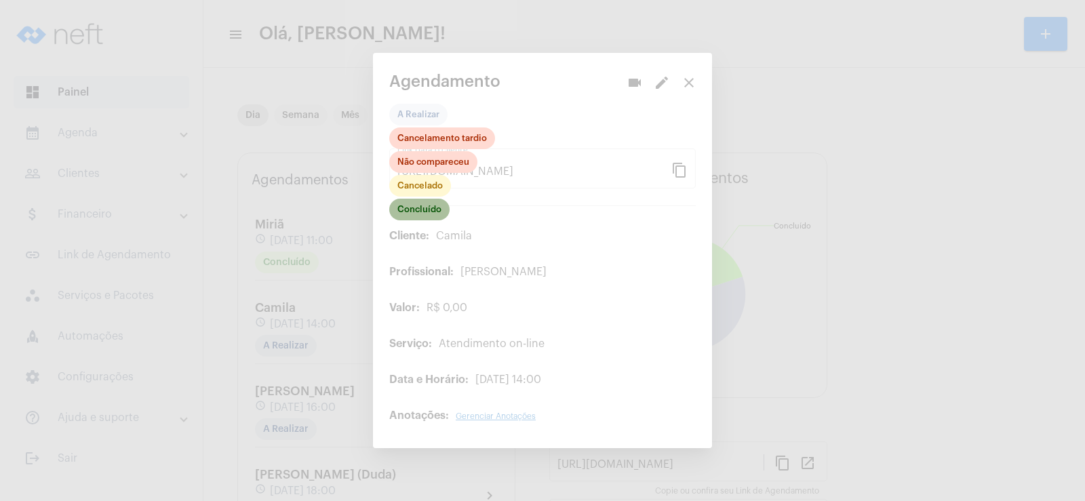
click at [406, 212] on mat-chip "Concluído" at bounding box center [419, 210] width 60 height 22
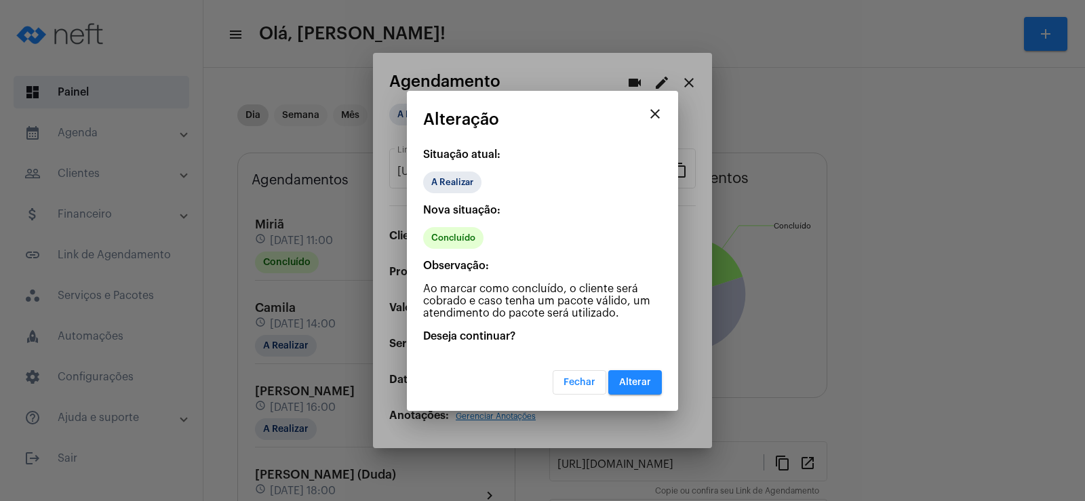
click at [642, 390] on button "Alterar" at bounding box center [635, 382] width 54 height 24
